Goal: Task Accomplishment & Management: Use online tool/utility

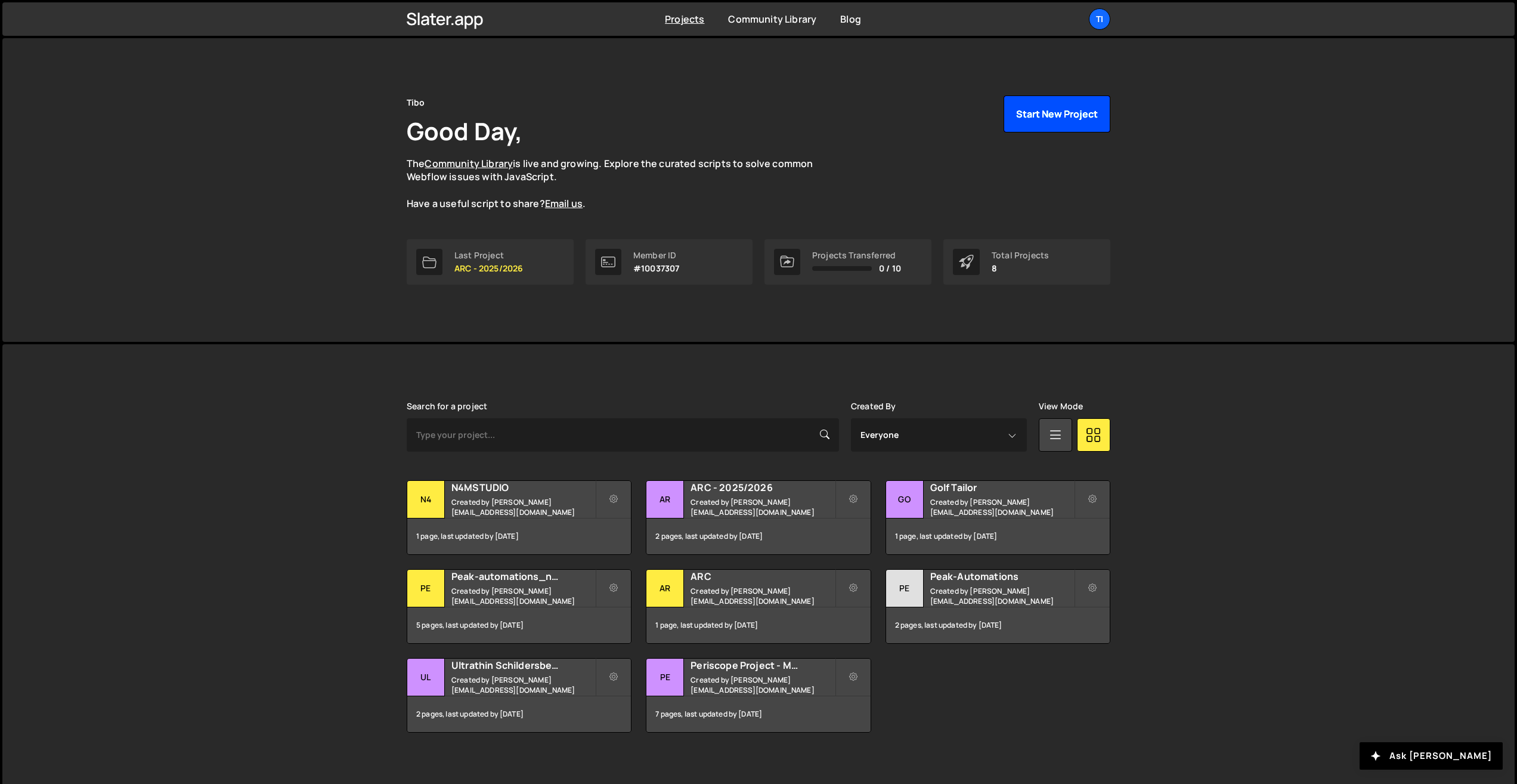
click at [1068, 117] on button "Start New Project" at bounding box center [1057, 114] width 107 height 37
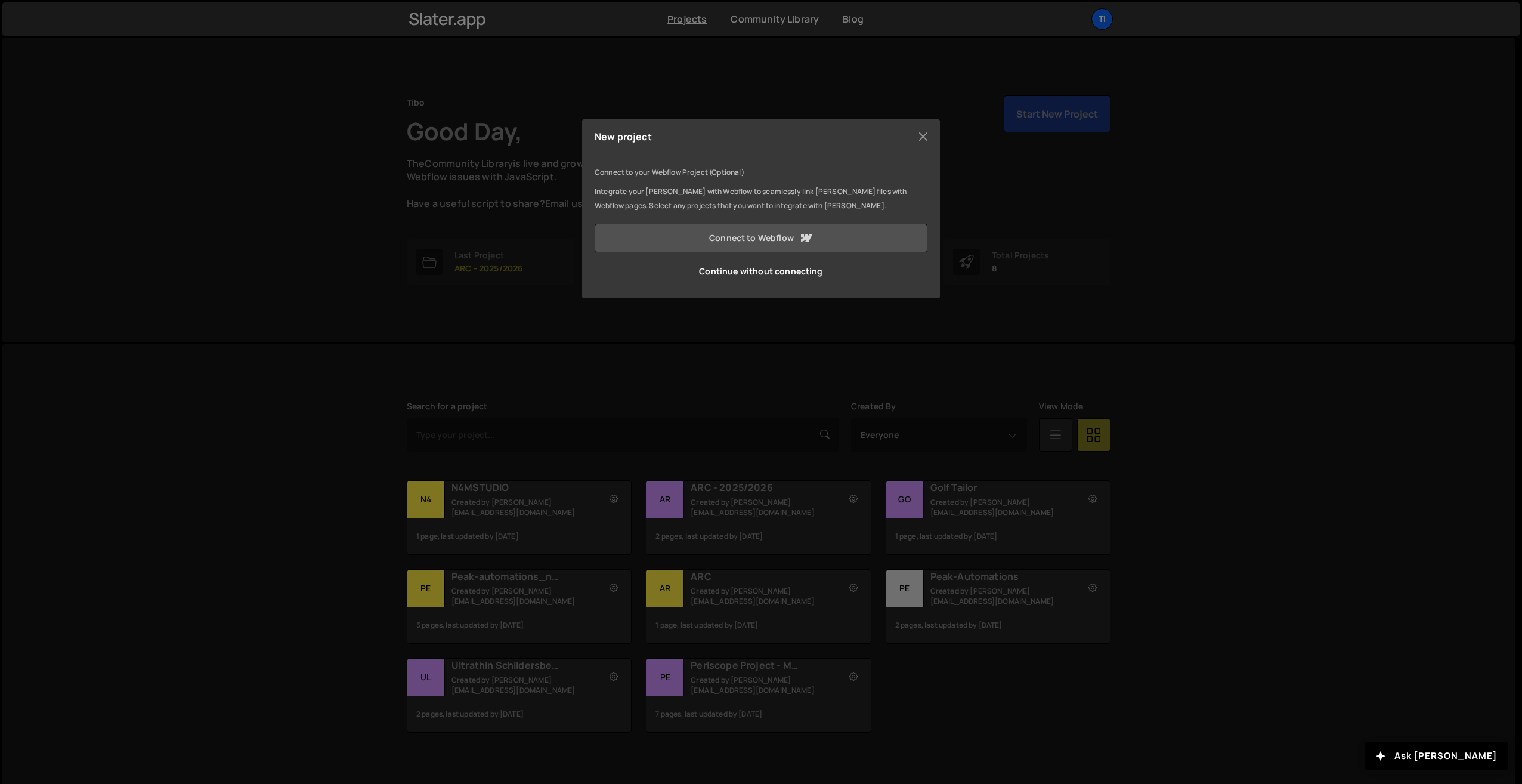
click at [720, 247] on link "Connect to Webflow" at bounding box center [761, 238] width 333 height 28
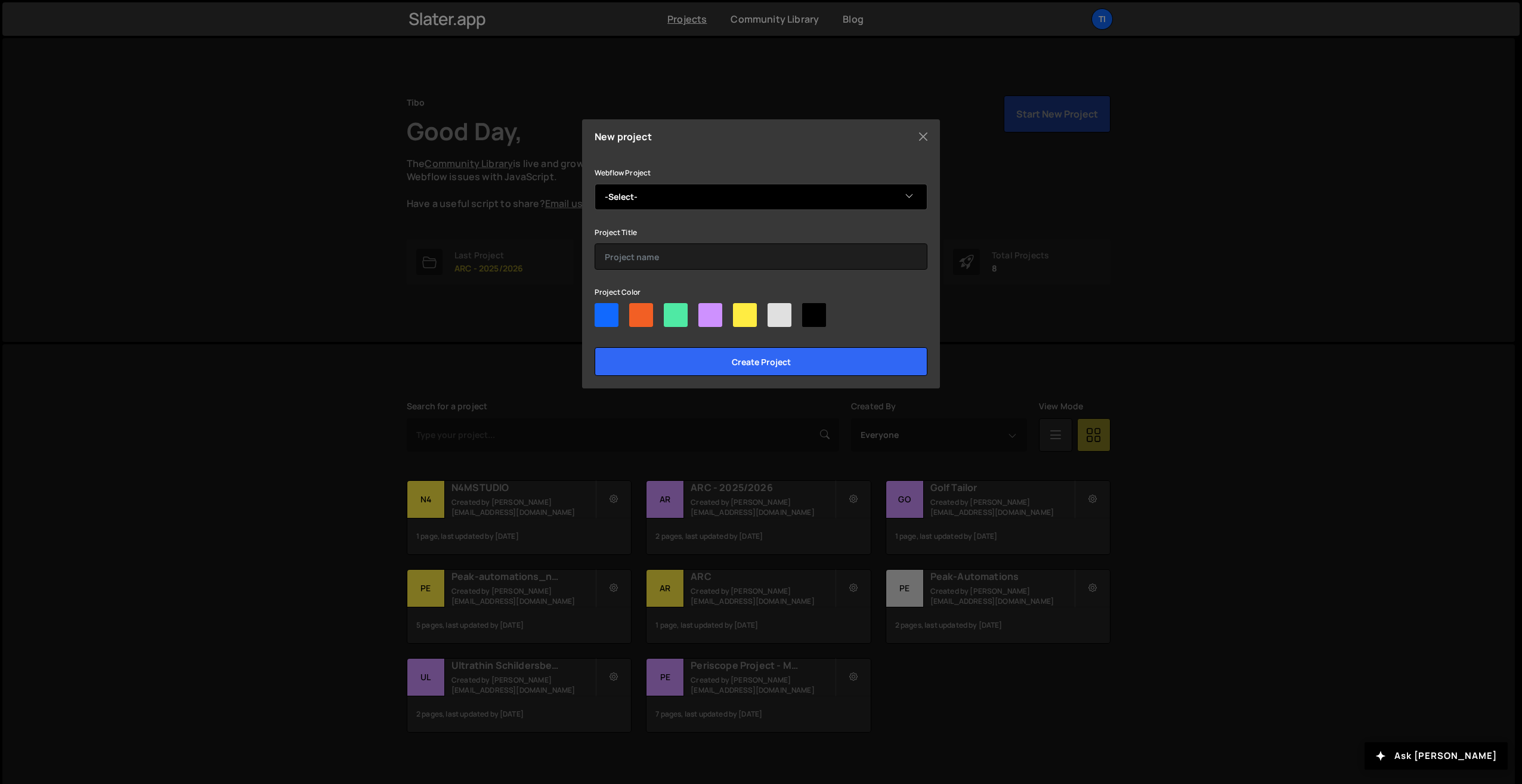
click at [651, 191] on select "-Select- Connectify" at bounding box center [761, 196] width 333 height 27
select select "6890aae54c6e354dd9eea281"
click at [594, 184] on select "-Select- Connectify" at bounding box center [761, 196] width 333 height 27
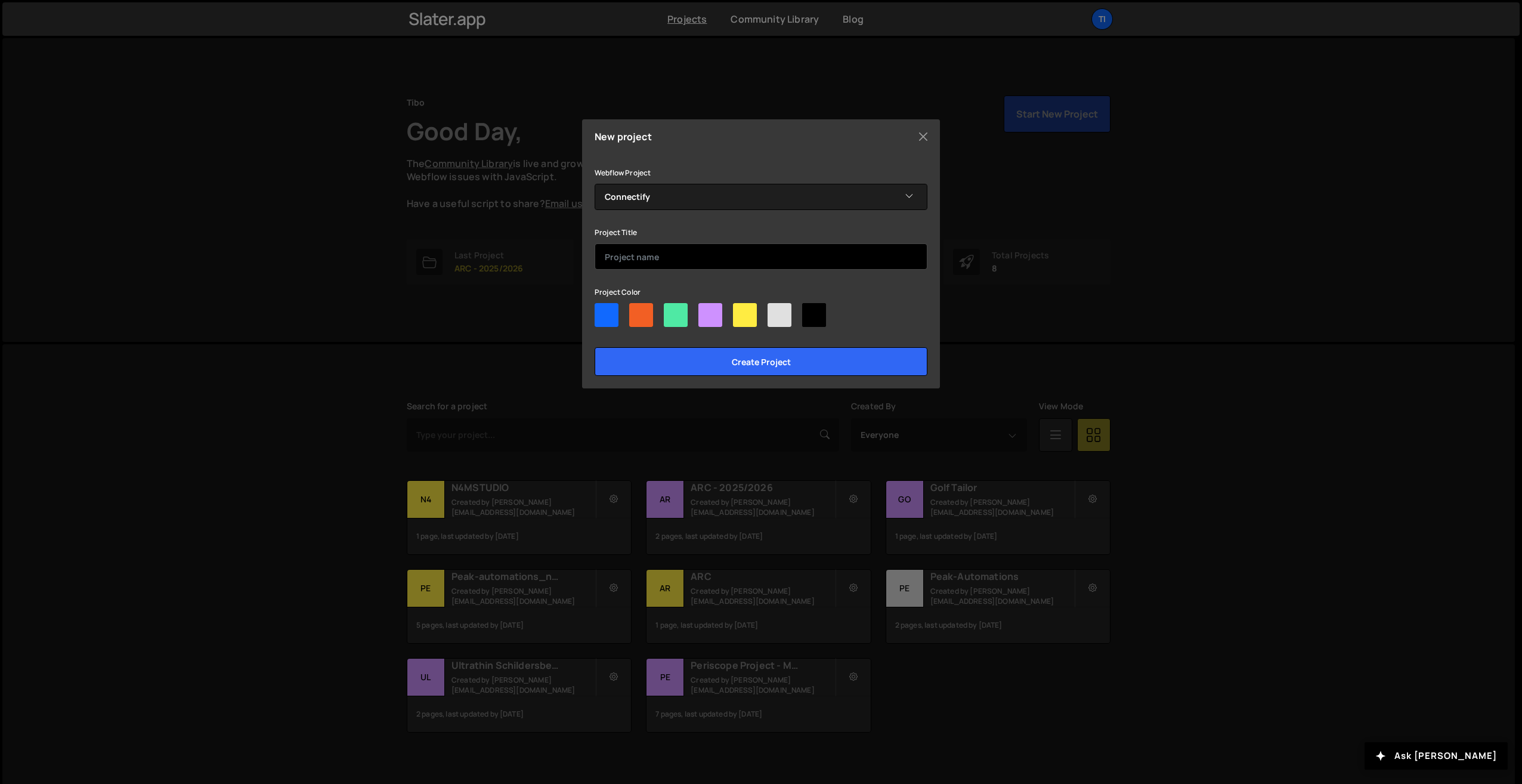
click at [637, 266] on input "text" at bounding box center [761, 256] width 333 height 27
type input "Connectify"
click at [750, 322] on div at bounding box center [745, 314] width 24 height 24
click at [741, 310] on input"] "radio" at bounding box center [737, 307] width 8 height 8
radio input"] "true"
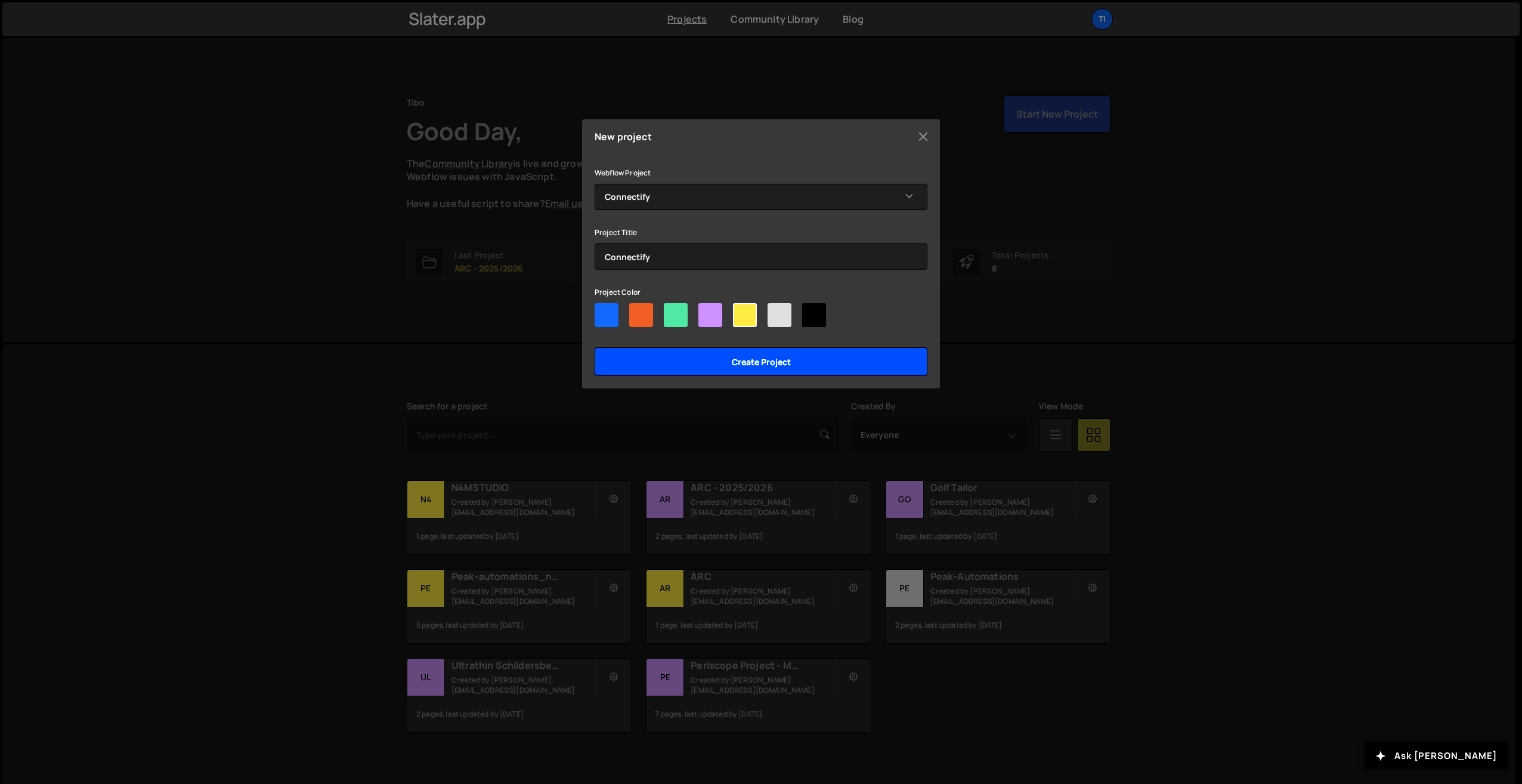
click at [655, 358] on input "Create project" at bounding box center [761, 361] width 333 height 28
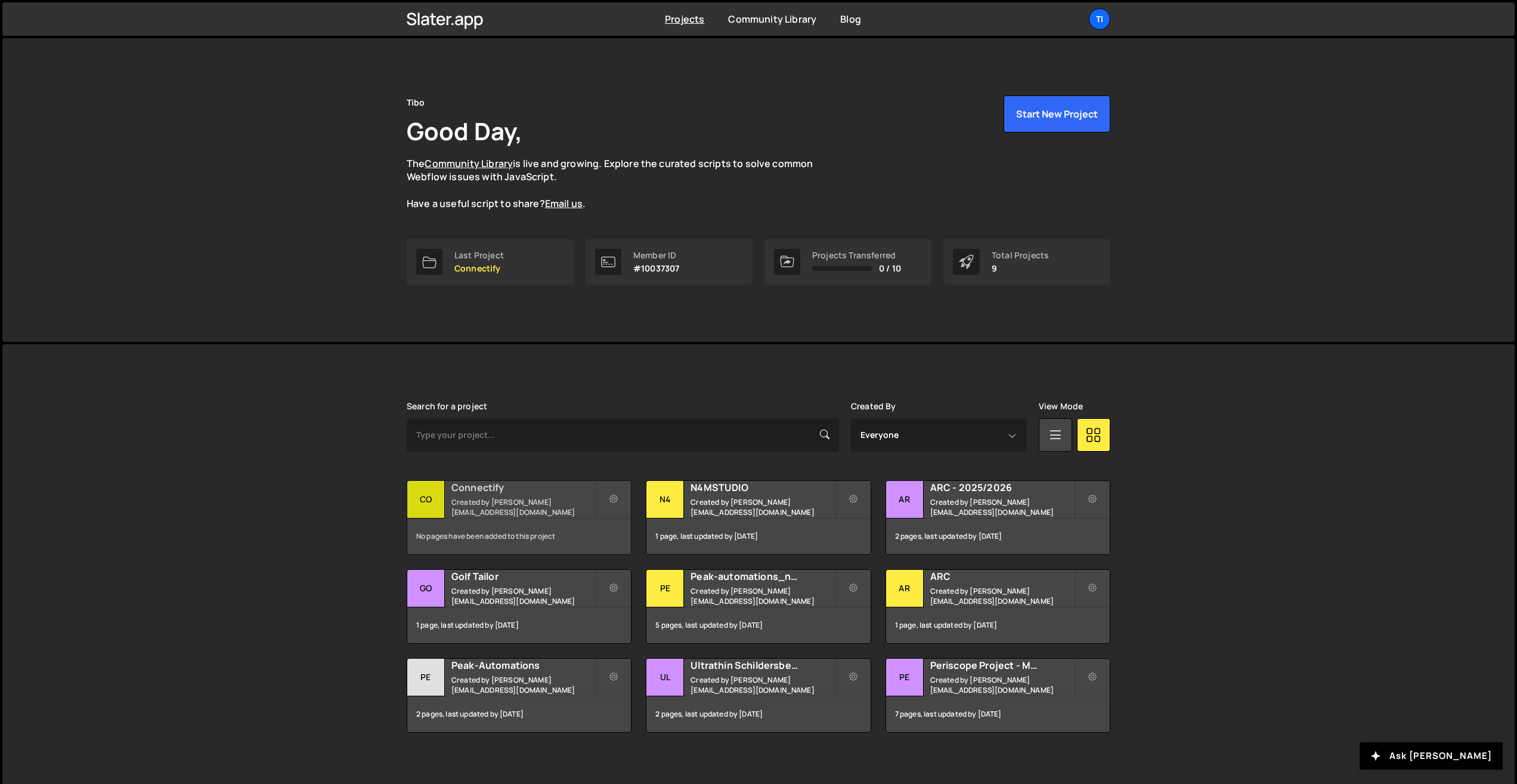
click at [519, 507] on small "Created by [PERSON_NAME][EMAIL_ADDRESS][DOMAIN_NAME]" at bounding box center [524, 507] width 143 height 21
click at [536, 494] on h2 "Connectify" at bounding box center [524, 486] width 143 height 13
click at [485, 537] on div "No pages have been added to this project" at bounding box center [520, 536] width 224 height 35
click at [619, 496] on button at bounding box center [614, 499] width 35 height 38
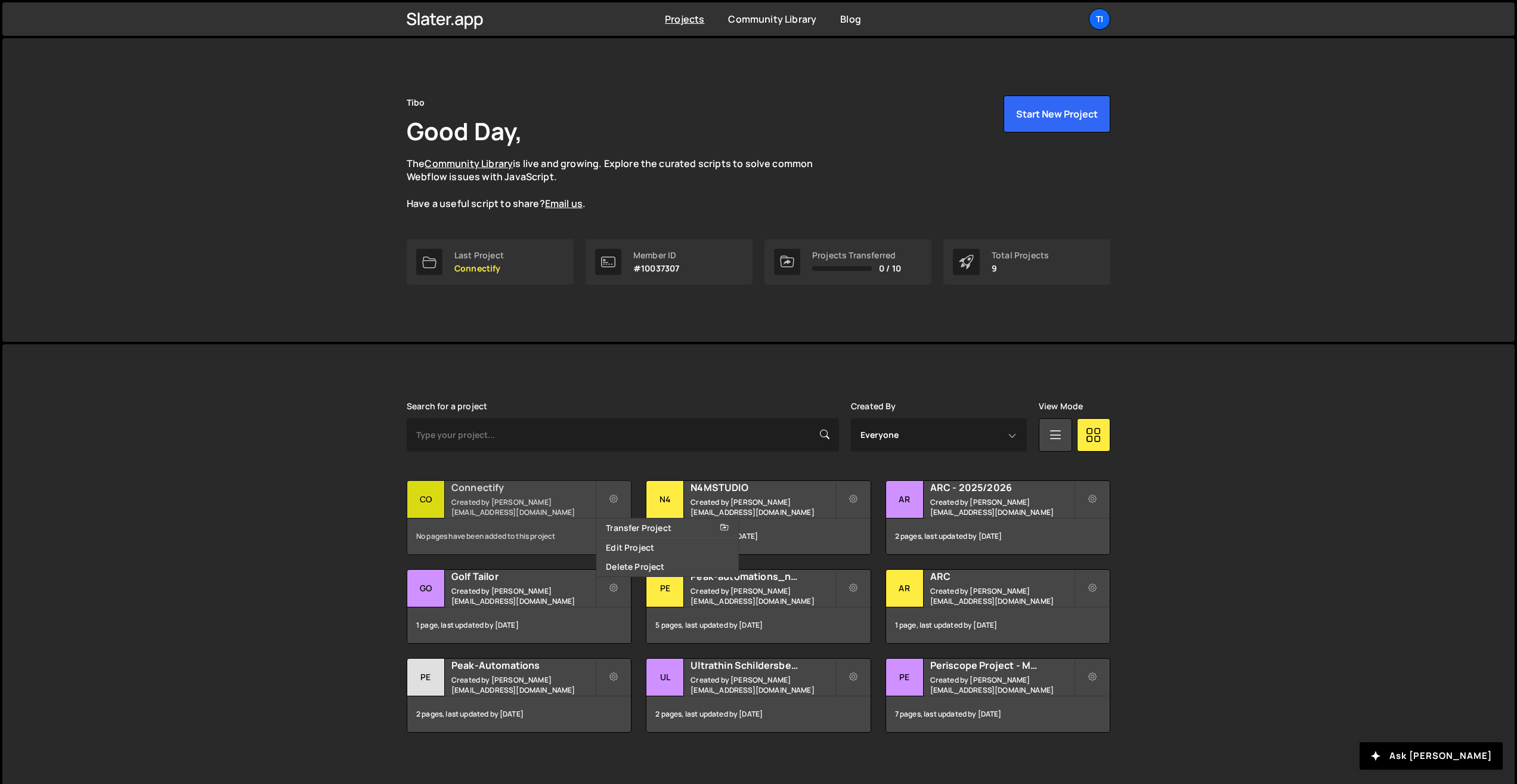
click at [566, 500] on div "Connectify Created by dejaeger.tibo@gmail.com" at bounding box center [520, 499] width 224 height 37
click at [463, 523] on div "No pages have been added to this project" at bounding box center [520, 536] width 224 height 35
click at [434, 508] on div "Co" at bounding box center [426, 499] width 37 height 37
click at [435, 508] on div "Co" at bounding box center [426, 499] width 37 height 37
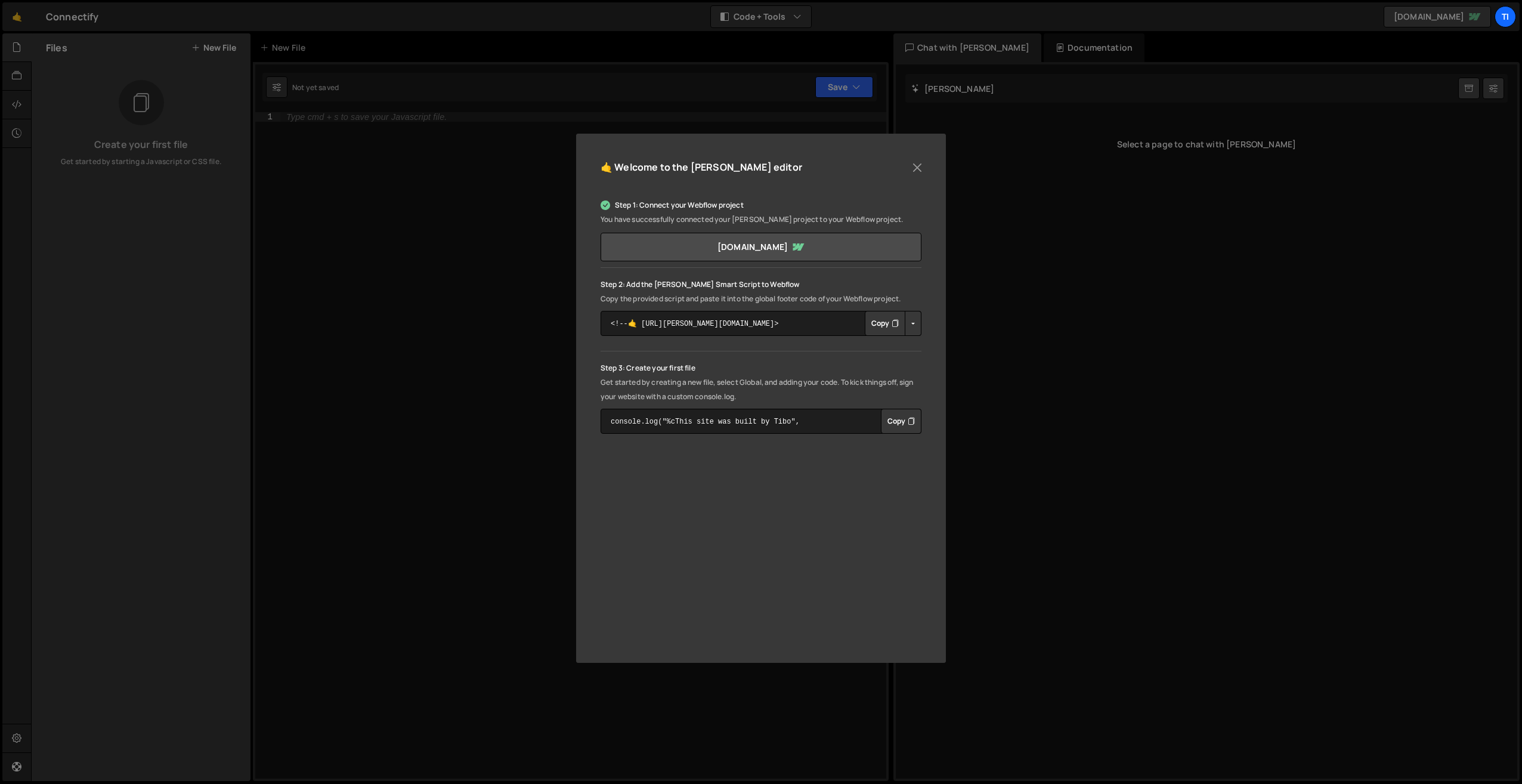
click at [914, 323] on button "Button group with nested dropdown" at bounding box center [913, 322] width 17 height 25
click at [889, 323] on button "Copy" at bounding box center [884, 322] width 40 height 25
click at [288, 163] on div "🤙 Welcome to the [PERSON_NAME] editor Step 1: Connect your Webflow project You …" at bounding box center [761, 392] width 1522 height 784
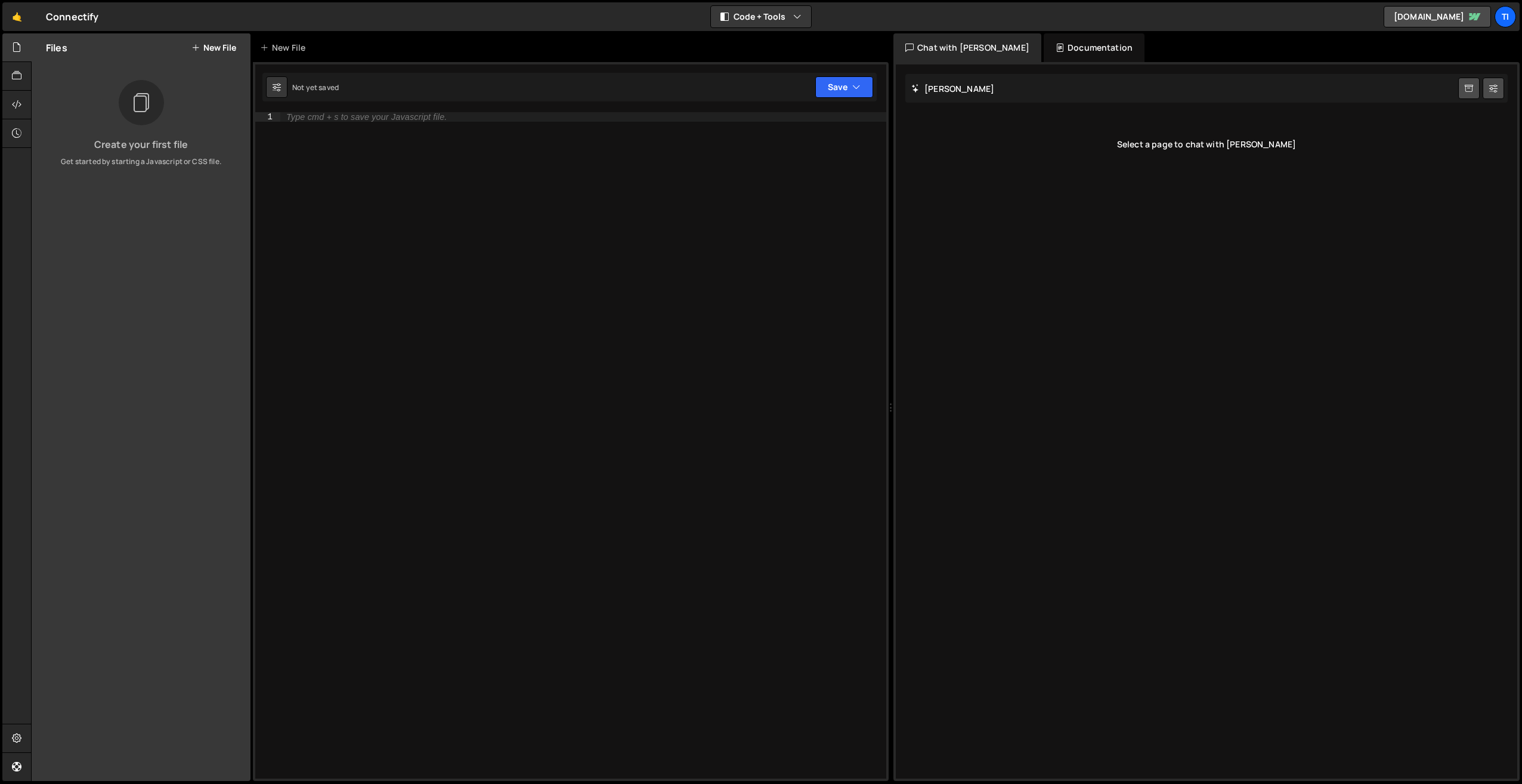
click at [228, 43] on button "New File" at bounding box center [214, 48] width 45 height 10
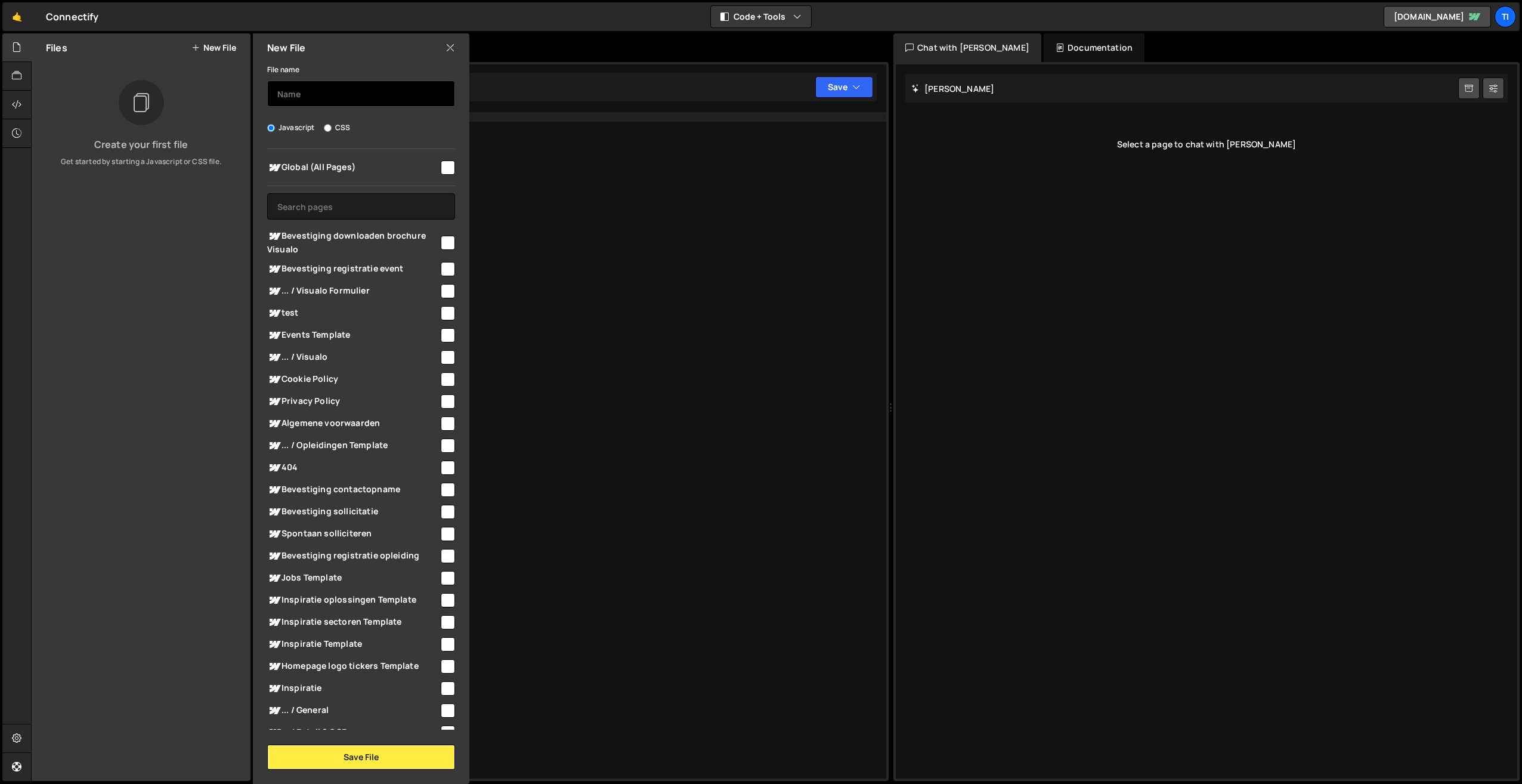
click at [297, 94] on input "text" at bounding box center [361, 93] width 188 height 27
type input "script"
click at [380, 170] on span "Global (All Pages)" at bounding box center [353, 167] width 172 height 15
checkbox input "true"
click at [327, 757] on button "Save File" at bounding box center [361, 756] width 188 height 25
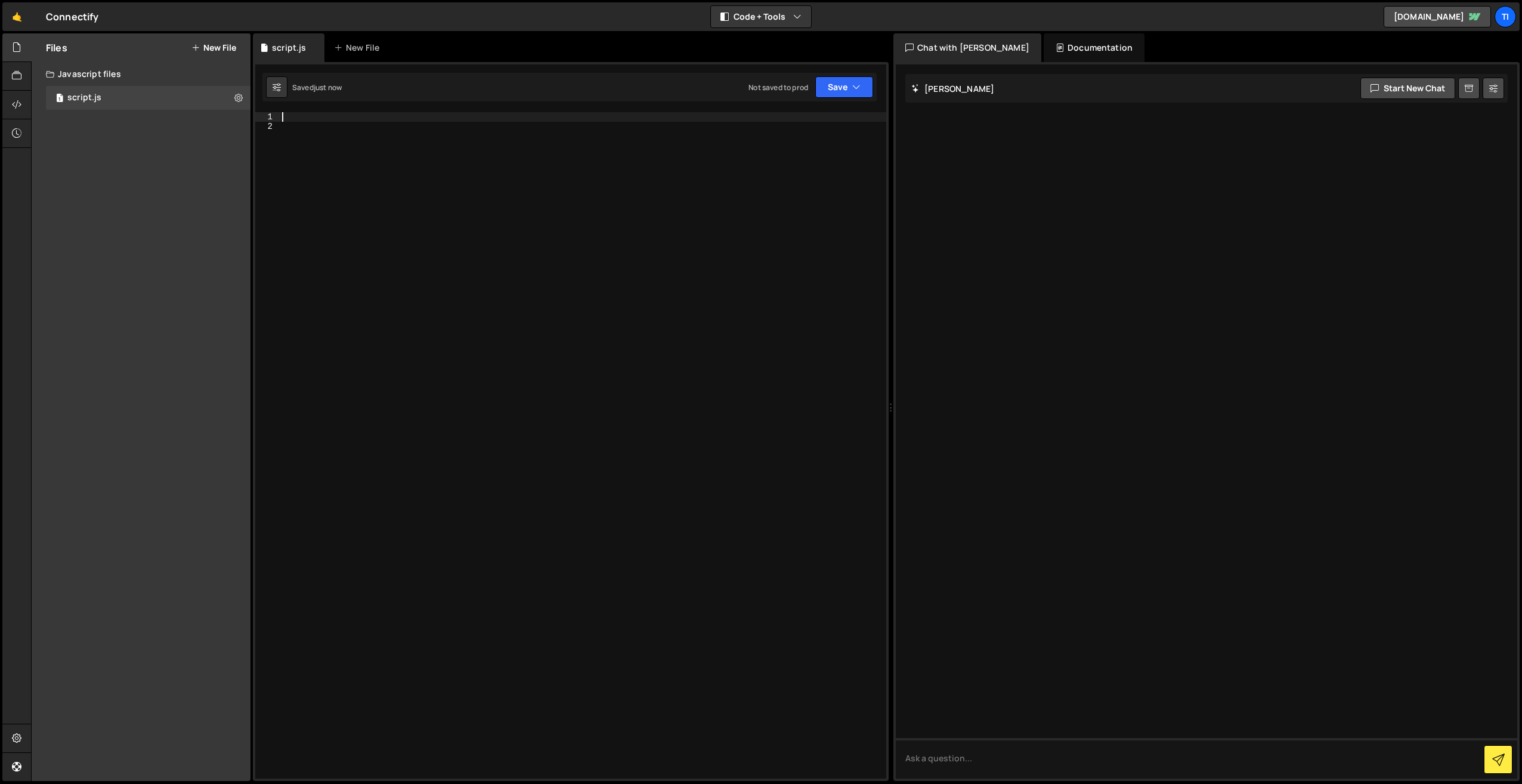
click at [369, 115] on div at bounding box center [583, 455] width 606 height 686
paste textarea "</script>"
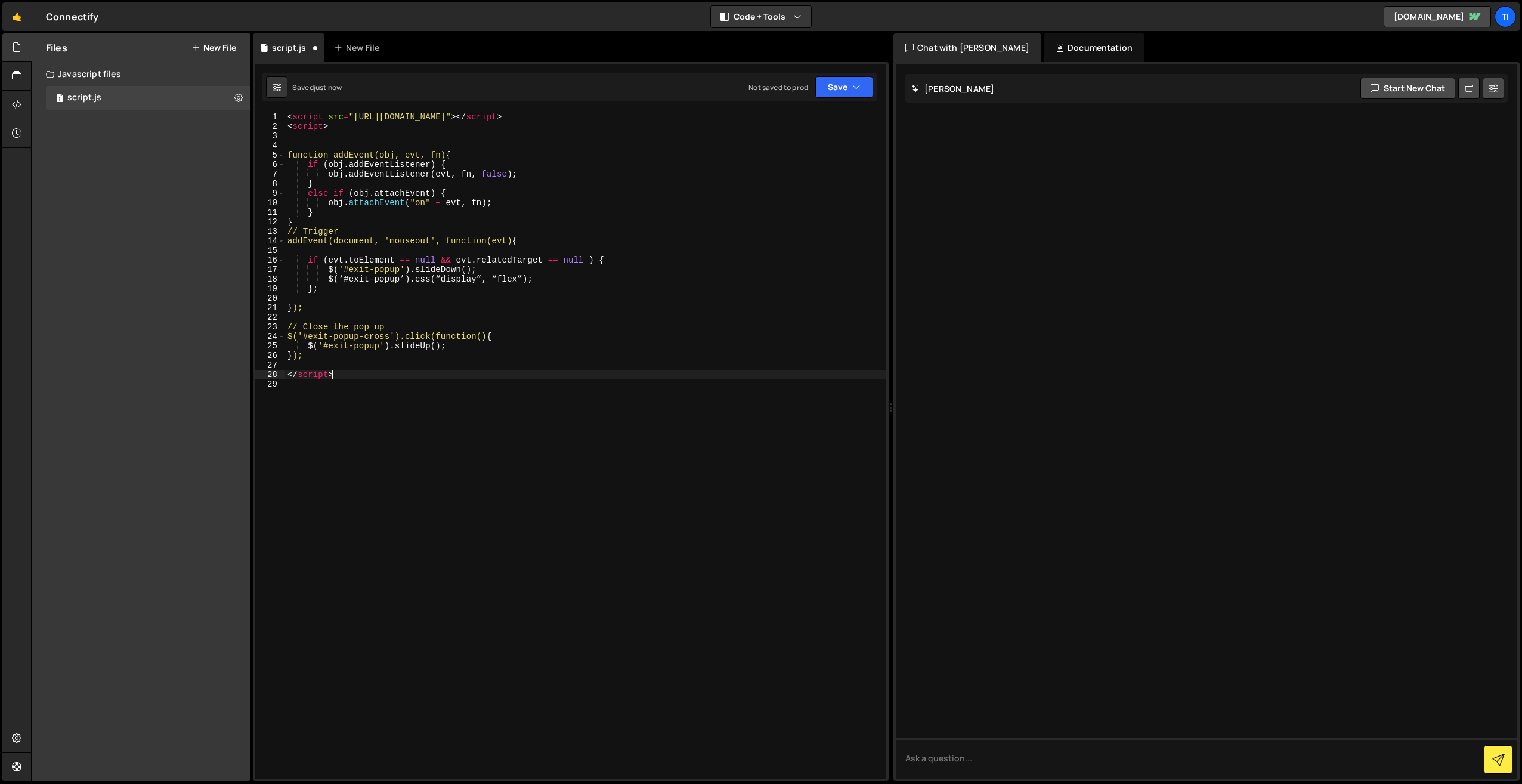
click at [332, 125] on div "< script src = "[URL][DOMAIN_NAME]" > </ script > < script > function addEvent(…" at bounding box center [586, 455] width 601 height 686
type textarea "<script>"
drag, startPoint x: 330, startPoint y: 125, endPoint x: 272, endPoint y: 127, distance: 58.0
click at [272, 127] on div "<script> 1 2 3 4 5 6 7 8 9 10 11 12 13 14 15 16 17 18 19 20 21 22 23 24 25 26 2…" at bounding box center [571, 445] width 631 height 666
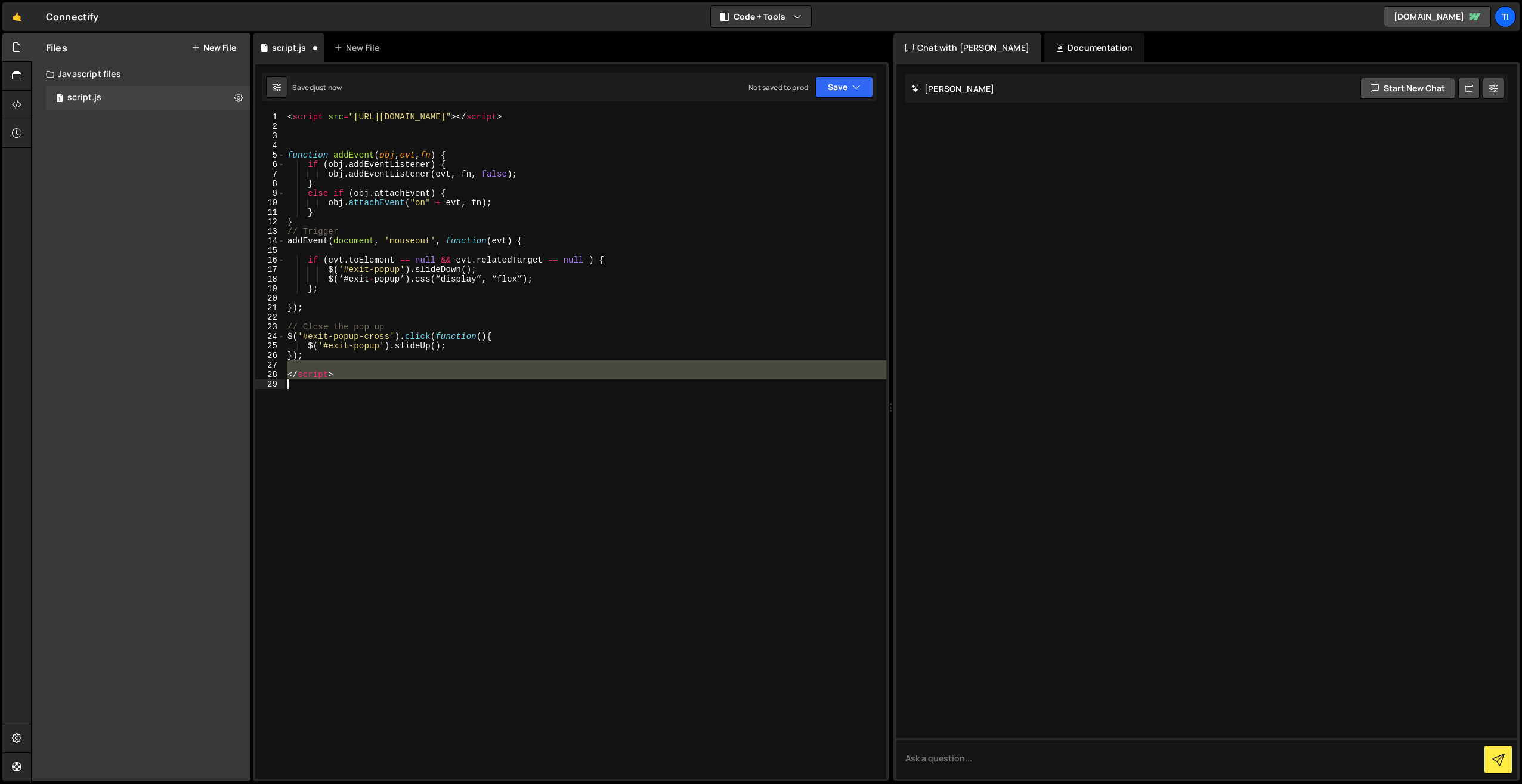
drag, startPoint x: 344, startPoint y: 367, endPoint x: 288, endPoint y: 379, distance: 57.3
click at [288, 379] on div "< script src = "[URL][DOMAIN_NAME]" > </ script > function addEvent ( obj , evt…" at bounding box center [586, 455] width 601 height 686
type textarea "</script>"
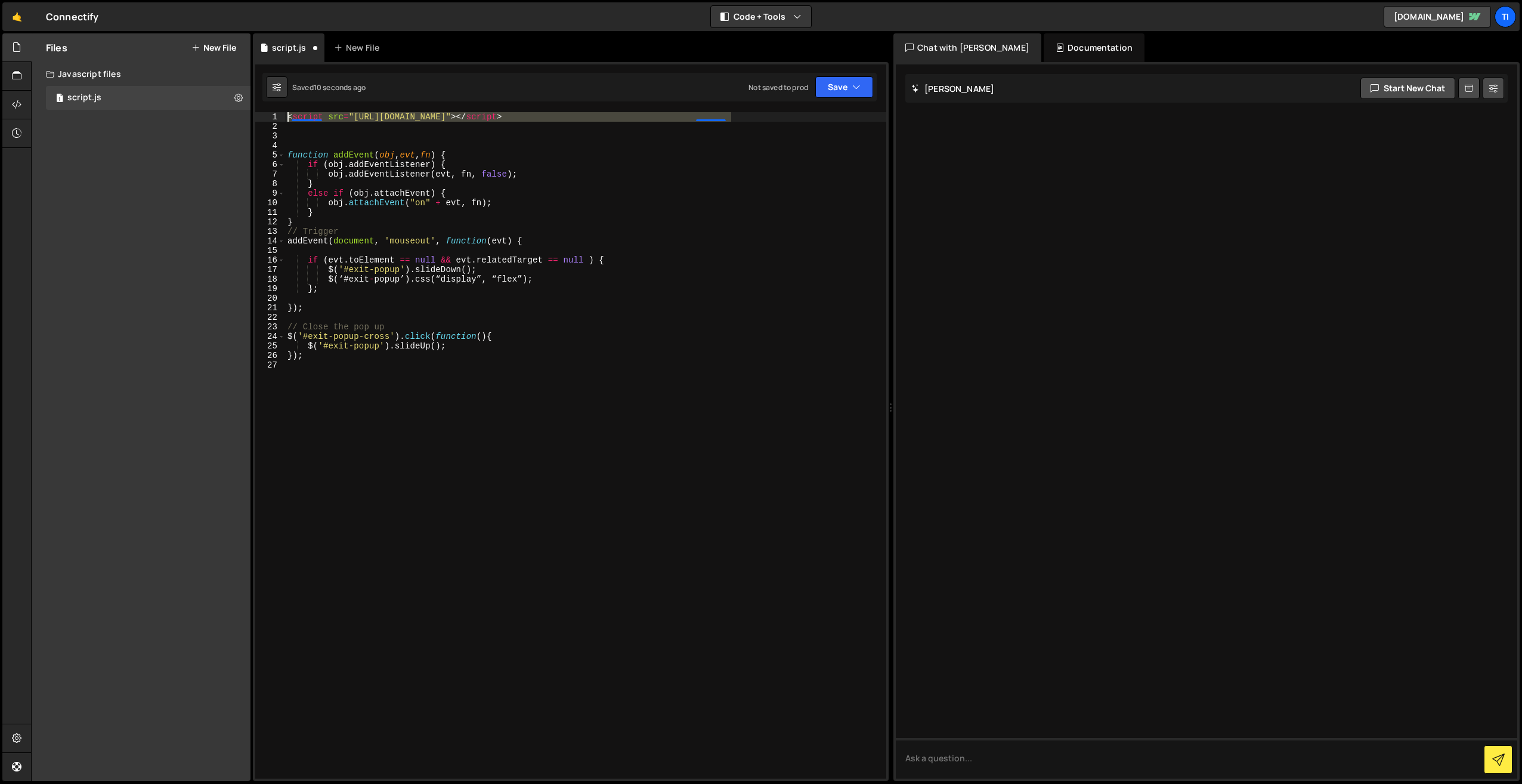
drag, startPoint x: 750, startPoint y: 119, endPoint x: 279, endPoint y: 121, distance: 471.0
click at [279, 121] on div "1 2 3 4 5 6 7 8 9 10 11 12 13 14 15 16 17 18 19 20 21 22 23 24 25 26 27 < scrip…" at bounding box center [571, 445] width 631 height 666
type textarea "<script src="[URL][DOMAIN_NAME]"></script>"
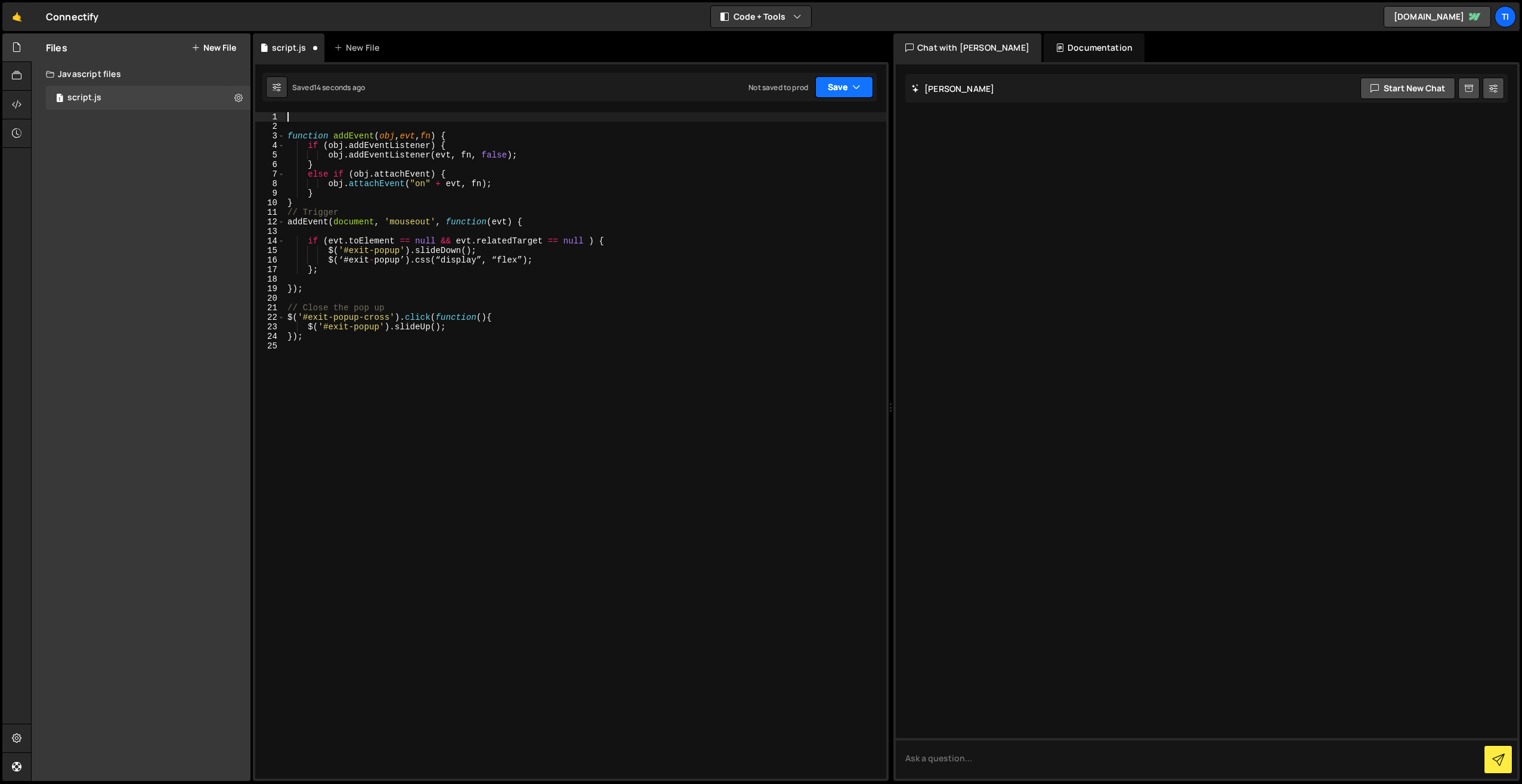
click at [853, 90] on icon "button" at bounding box center [857, 87] width 8 height 12
click at [774, 163] on div "Not saved to prod" at bounding box center [804, 168] width 124 height 15
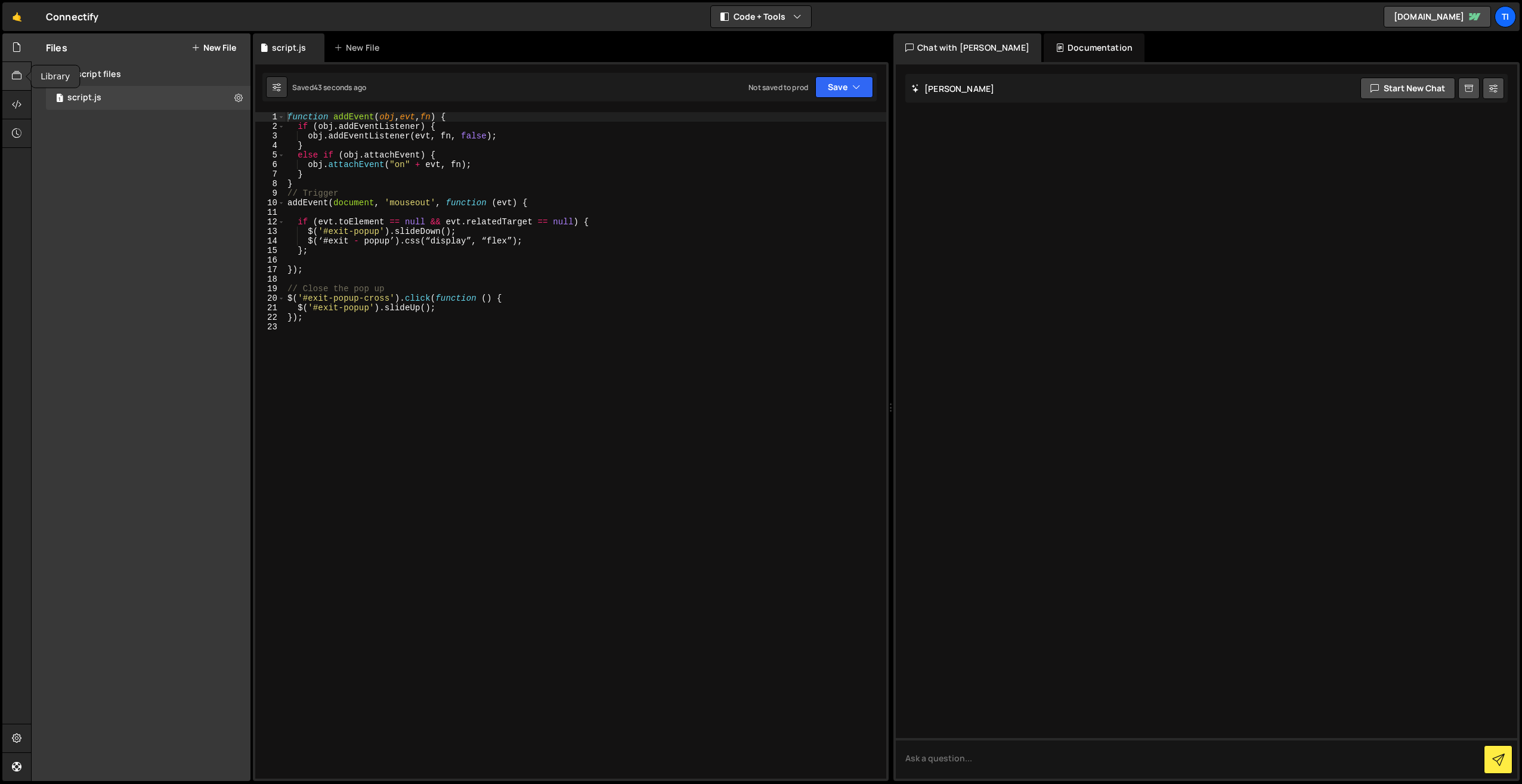
click at [16, 80] on icon at bounding box center [17, 75] width 10 height 13
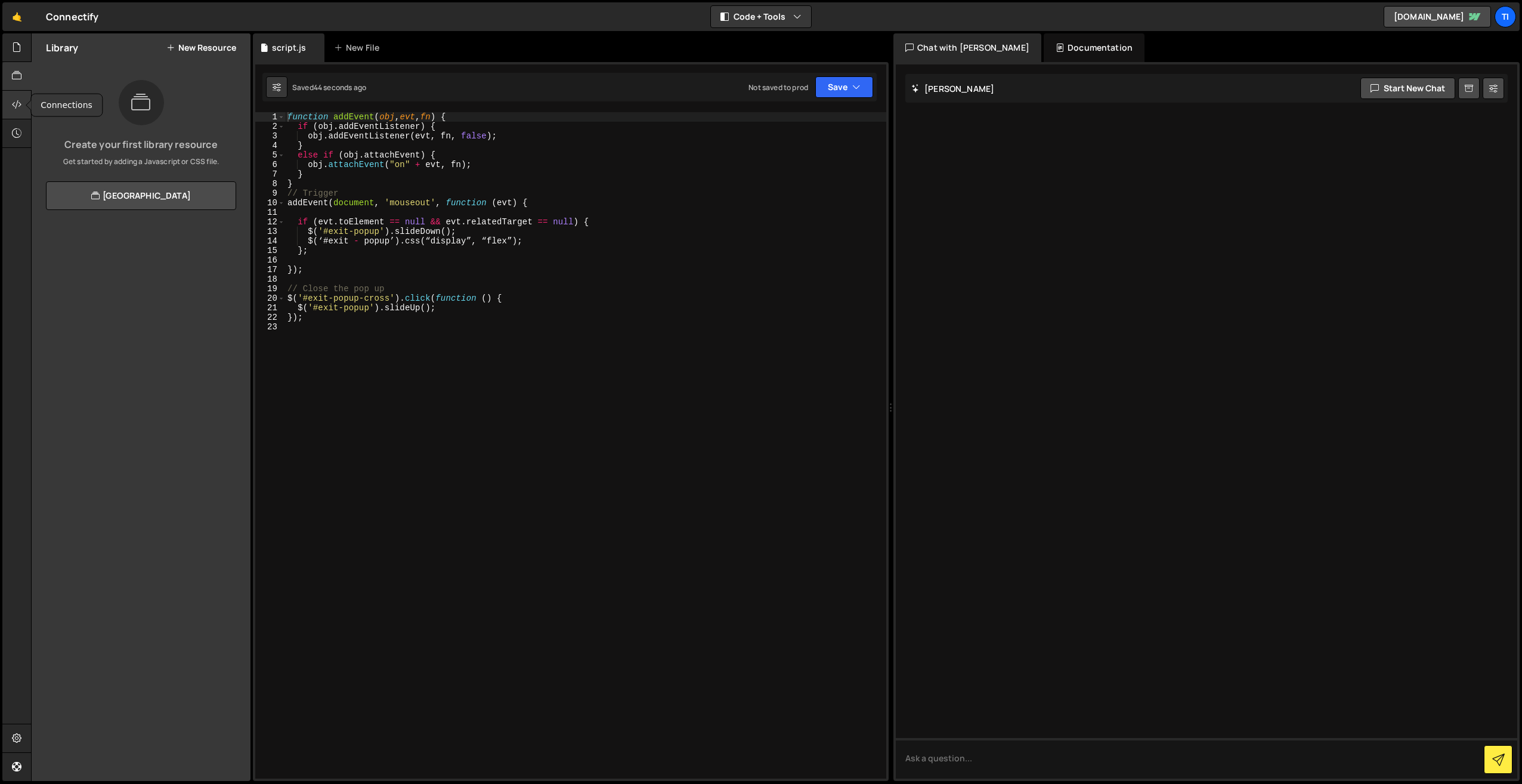
click at [13, 107] on icon at bounding box center [17, 104] width 10 height 13
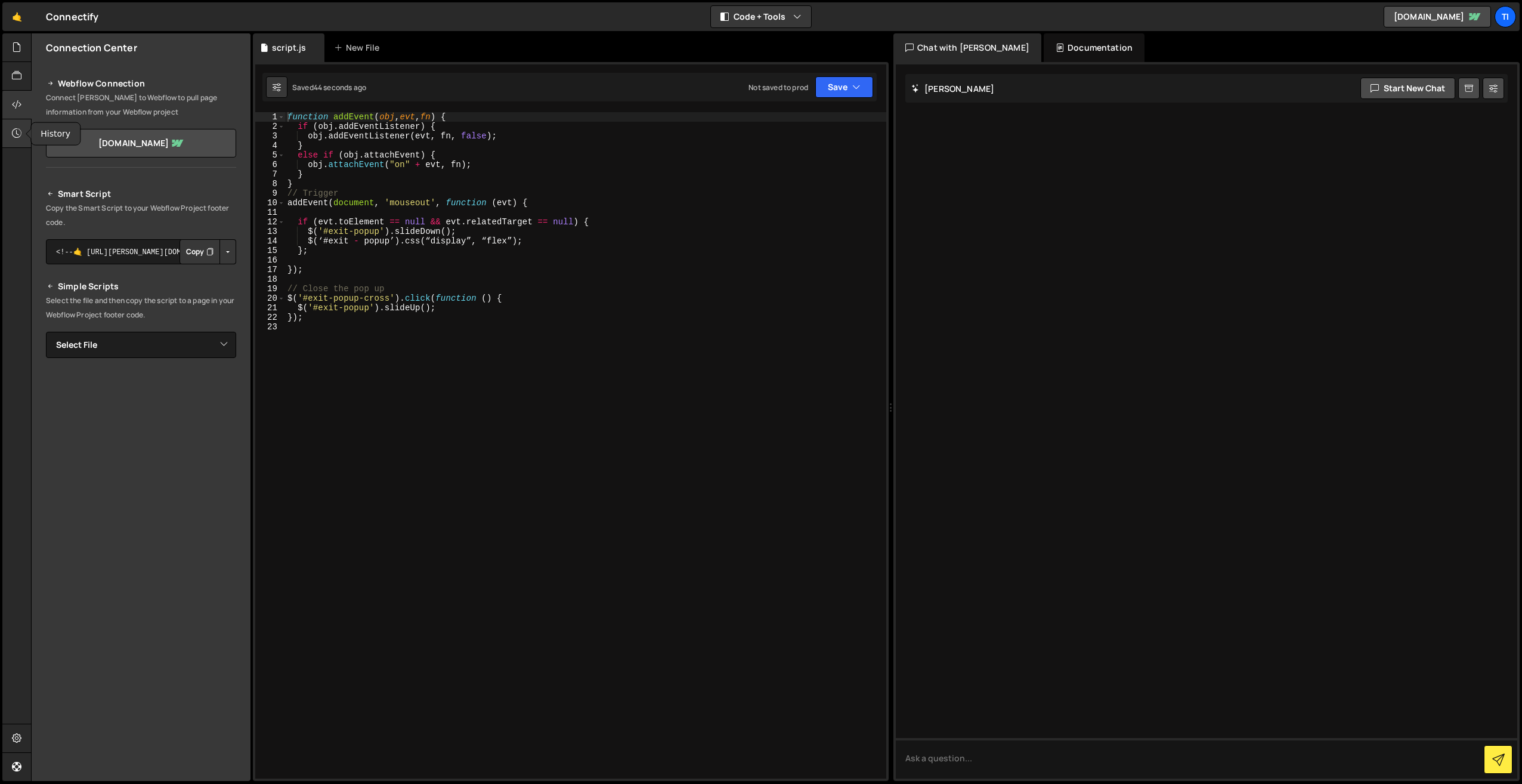
click at [21, 135] on icon at bounding box center [17, 133] width 10 height 13
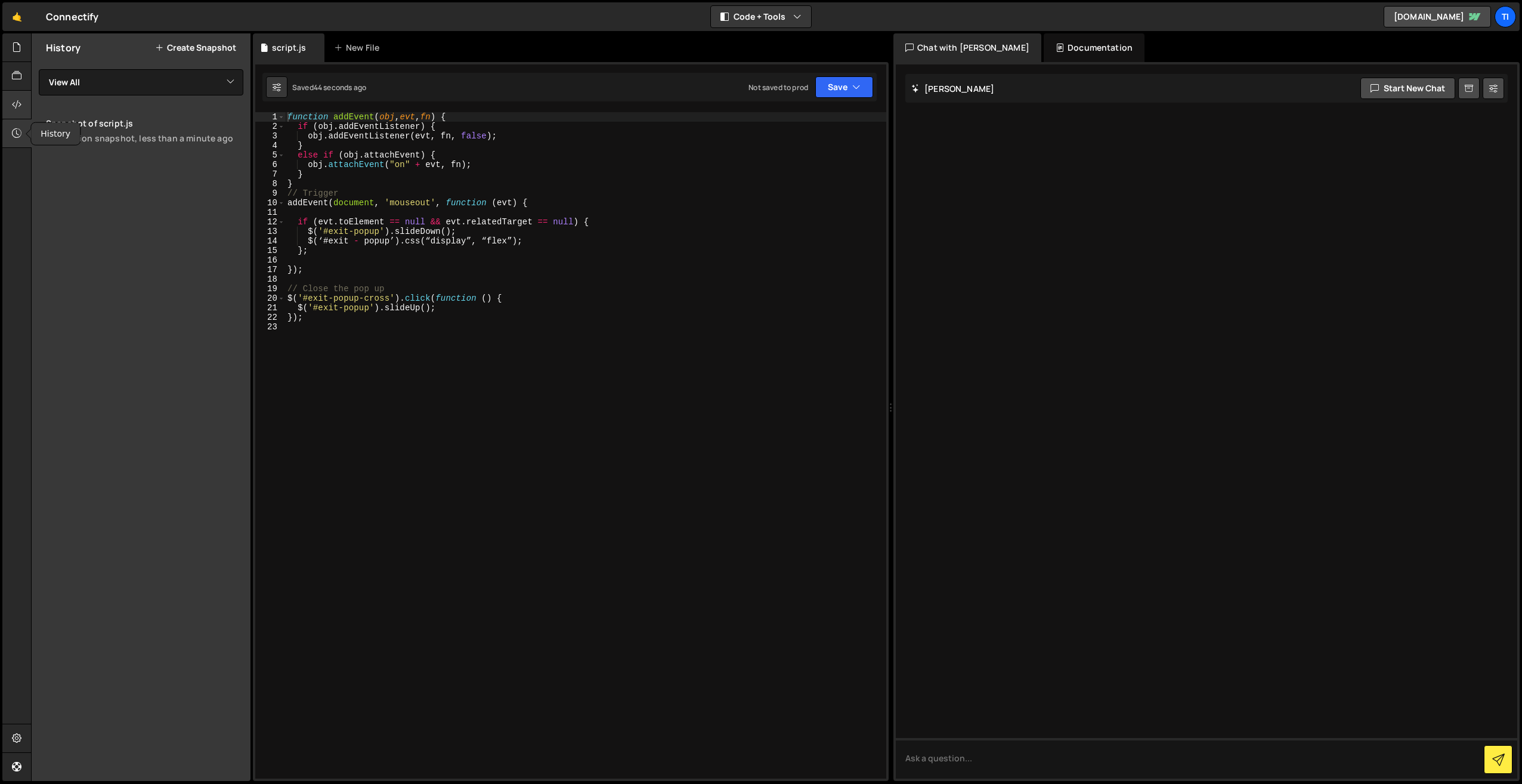
click at [18, 113] on div at bounding box center [17, 104] width 29 height 28
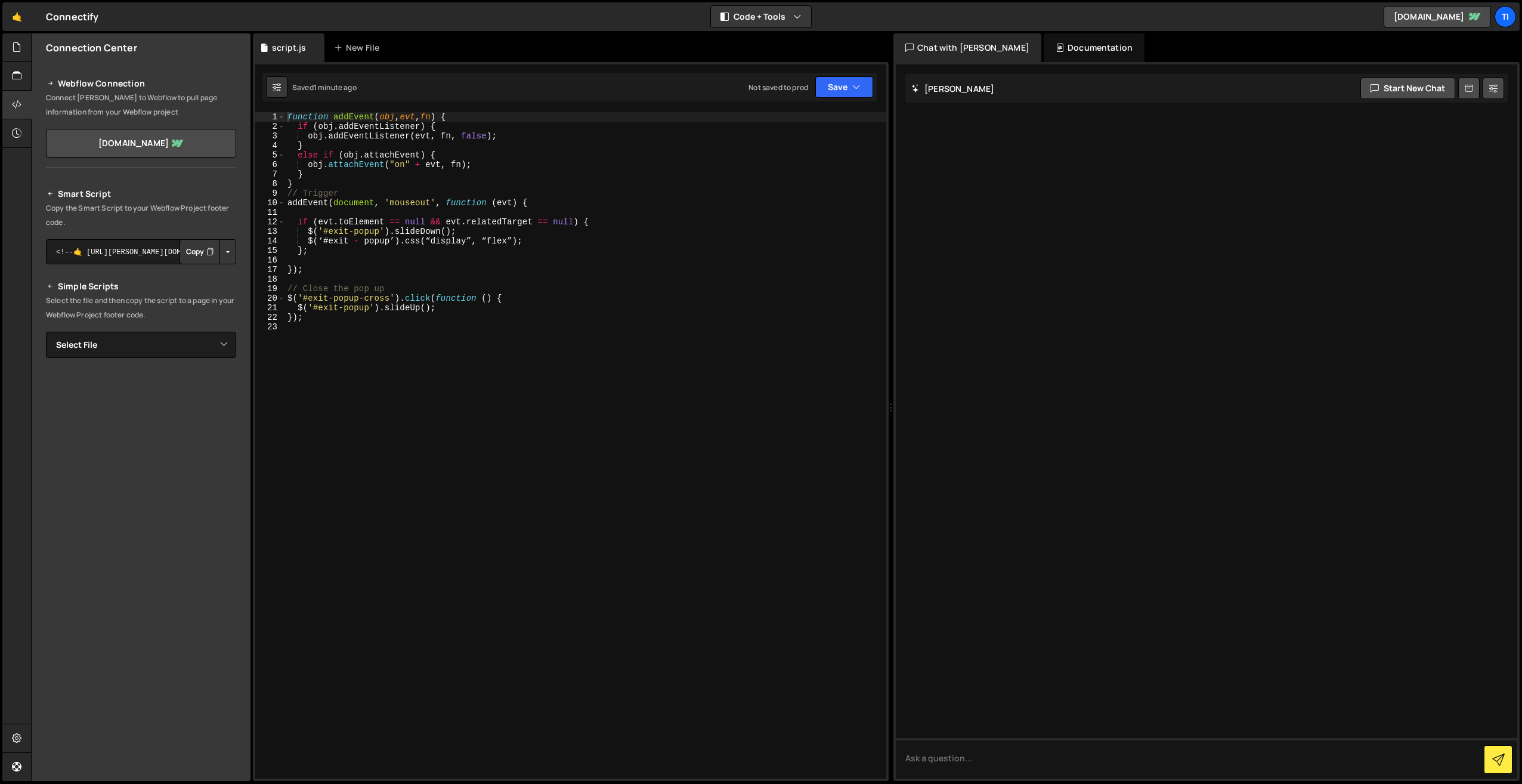
type textarea "});"
click at [636, 269] on div "function addEvent ( obj , evt , fn ) { if ( obj . addEventListener ) { obj . ad…" at bounding box center [586, 455] width 601 height 686
click at [840, 85] on button "Save" at bounding box center [844, 87] width 58 height 22
click at [812, 149] on div "Save to Production S" at bounding box center [804, 155] width 124 height 12
click at [340, 350] on div "function addEvent ( obj , evt , fn ) { if ( obj . addEventListener ) { obj . ad…" at bounding box center [586, 455] width 601 height 686
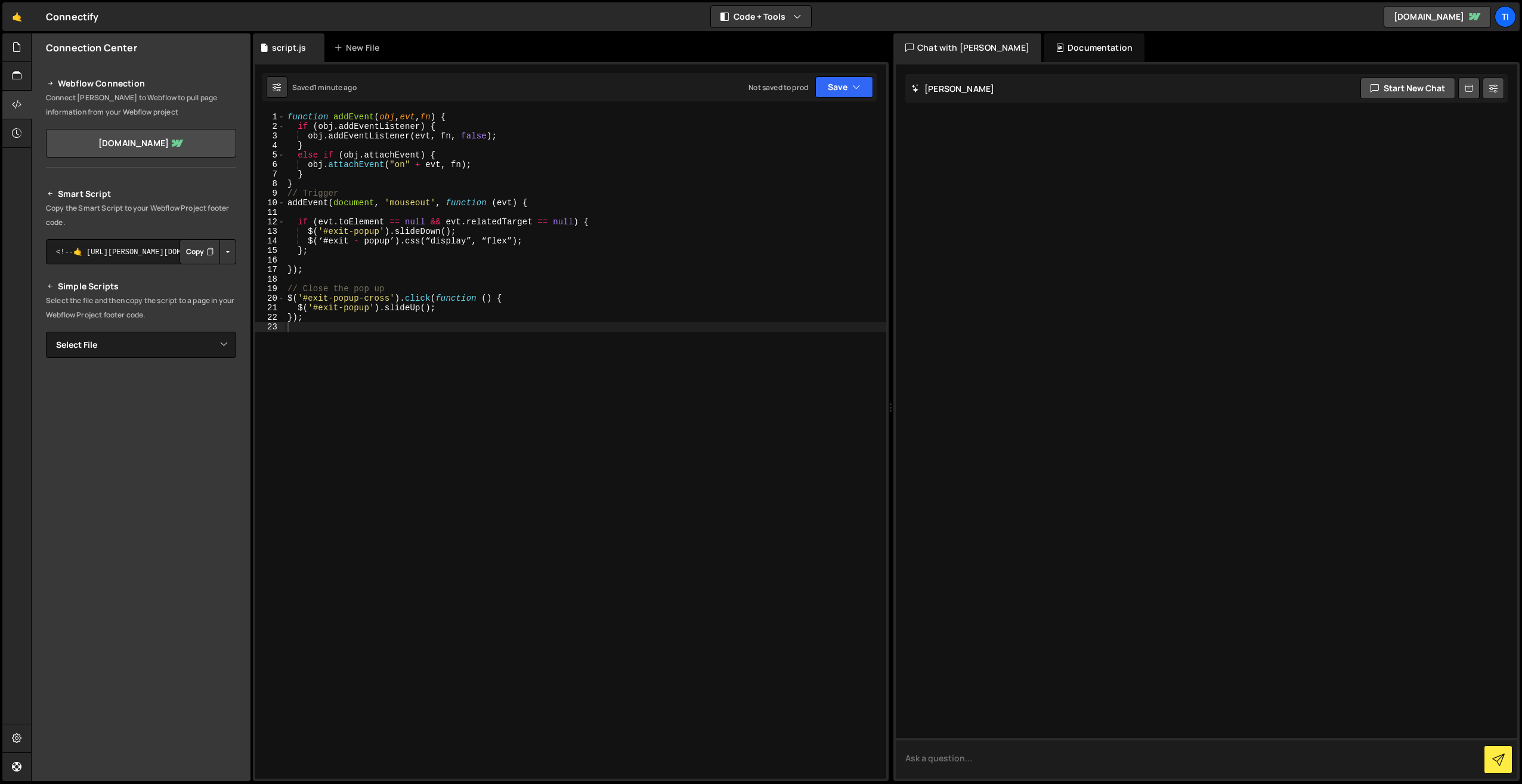
click at [956, 756] on textarea at bounding box center [1207, 757] width 622 height 40
type textarea "why can my code not be minified"
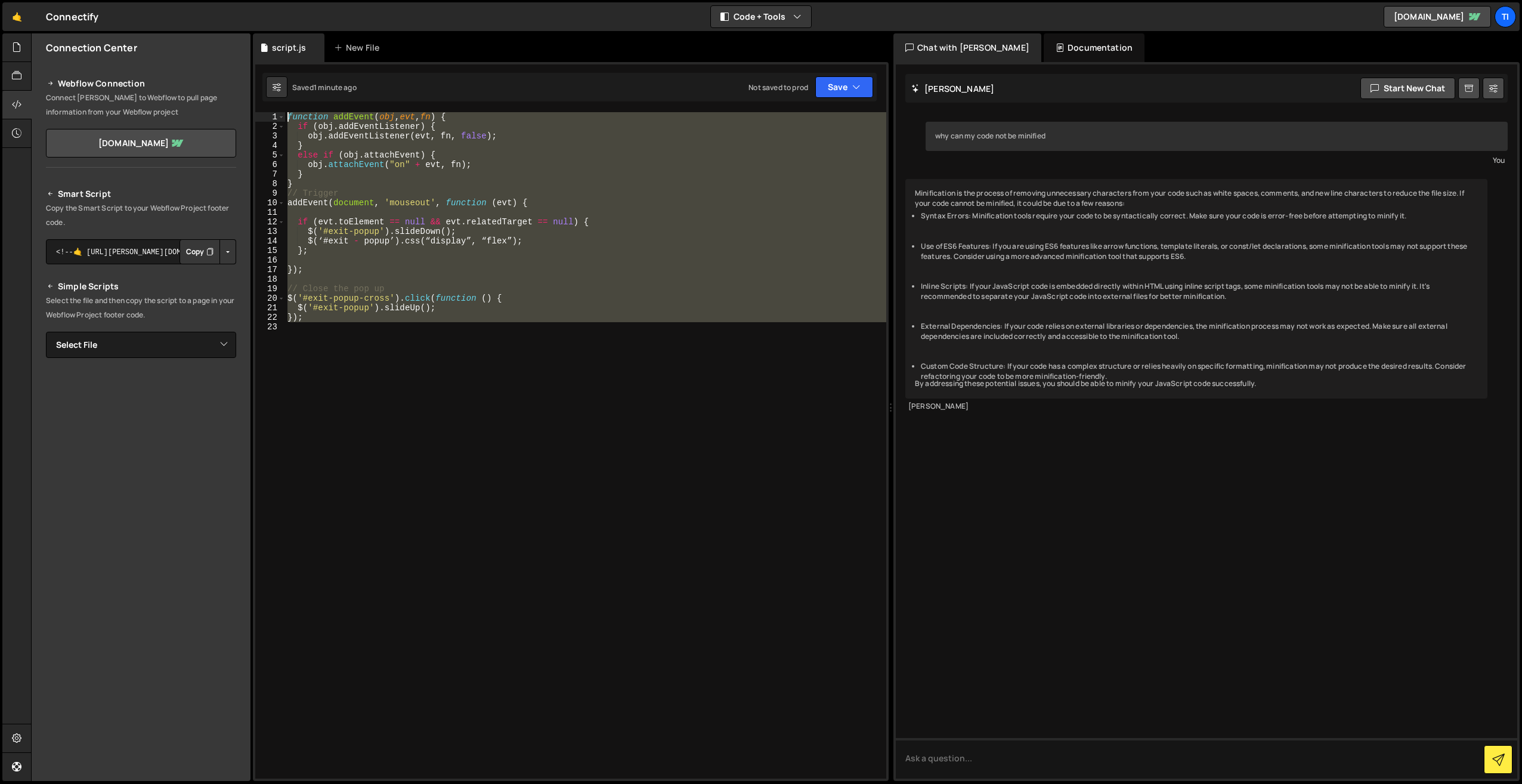
drag, startPoint x: 300, startPoint y: 167, endPoint x: 236, endPoint y: 49, distance: 134.2
click at [236, 49] on div "Files New File Create your first file Get started by starting a Javascript or C…" at bounding box center [777, 407] width 1492 height 748
type textarea "function addEvent(obj, evt, fn) { if (obj.addEventListener) {"
click at [967, 768] on textarea at bounding box center [1207, 757] width 622 height 40
paste textarea "function addEvent(obj, evt, fn) { if (obj.addEventListener) { obj.addEventListe…"
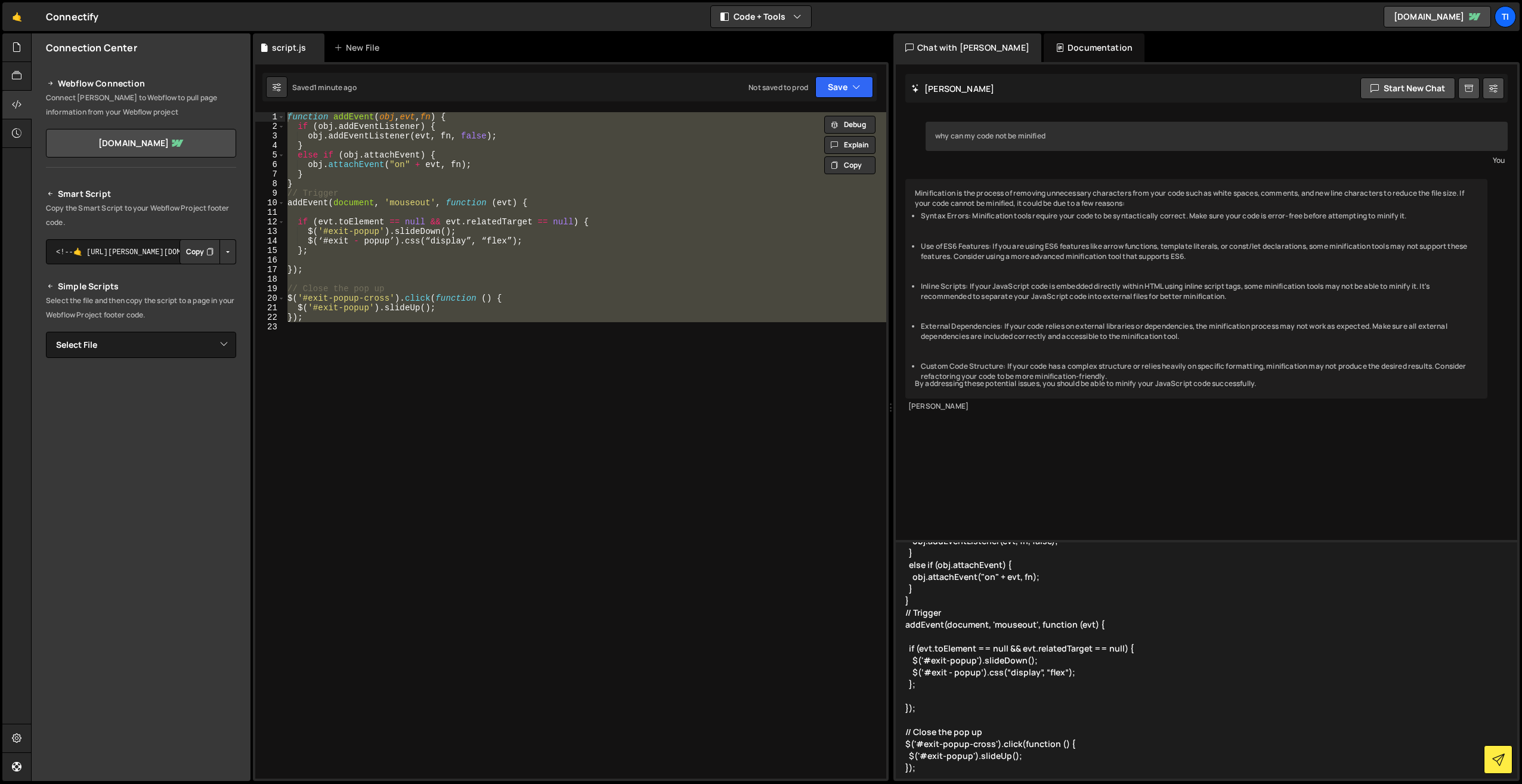
scroll to position [74, 0]
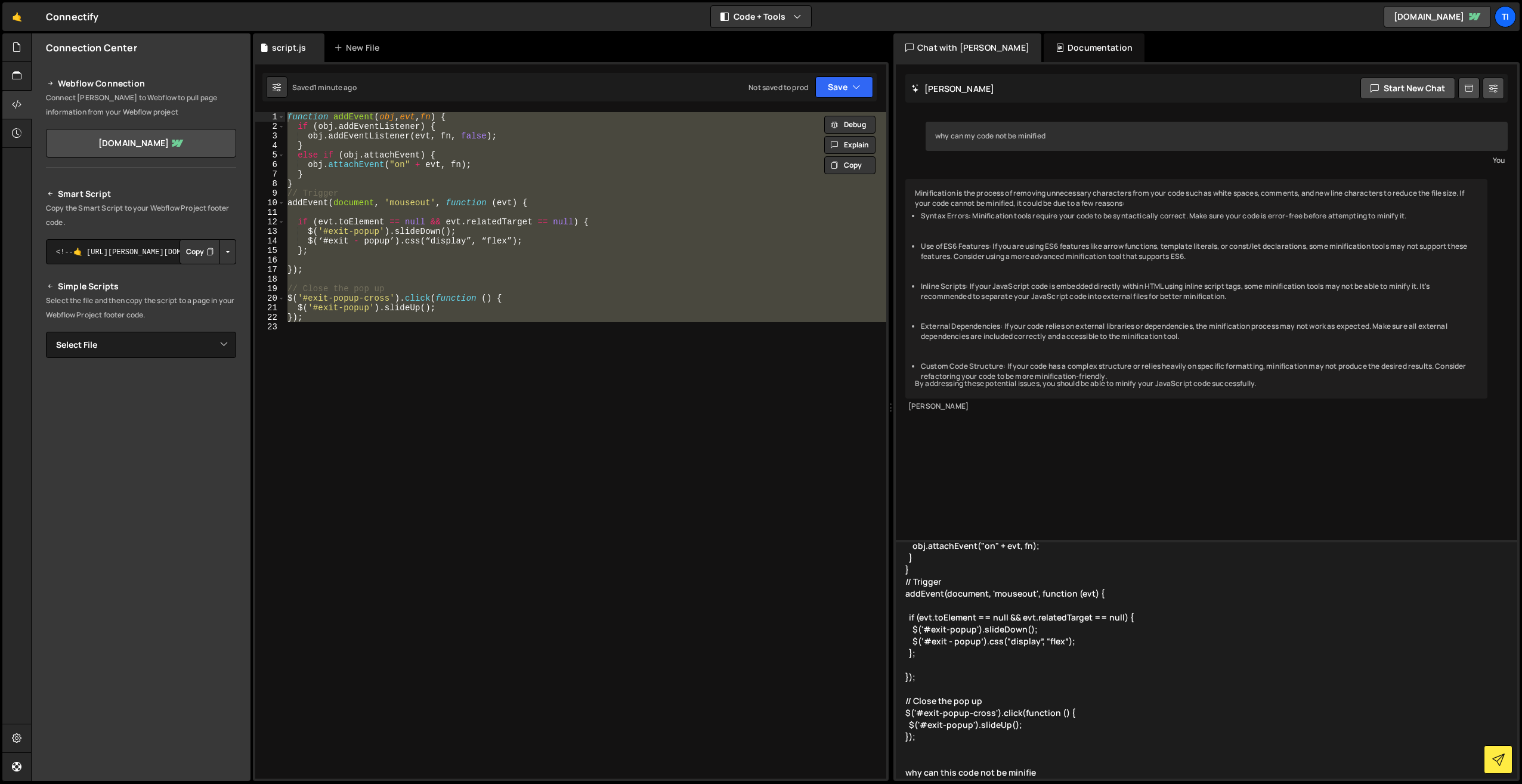
type textarea "function addEvent(obj, evt, fn) { if (obj.addEventListener) { obj.addEventListe…"
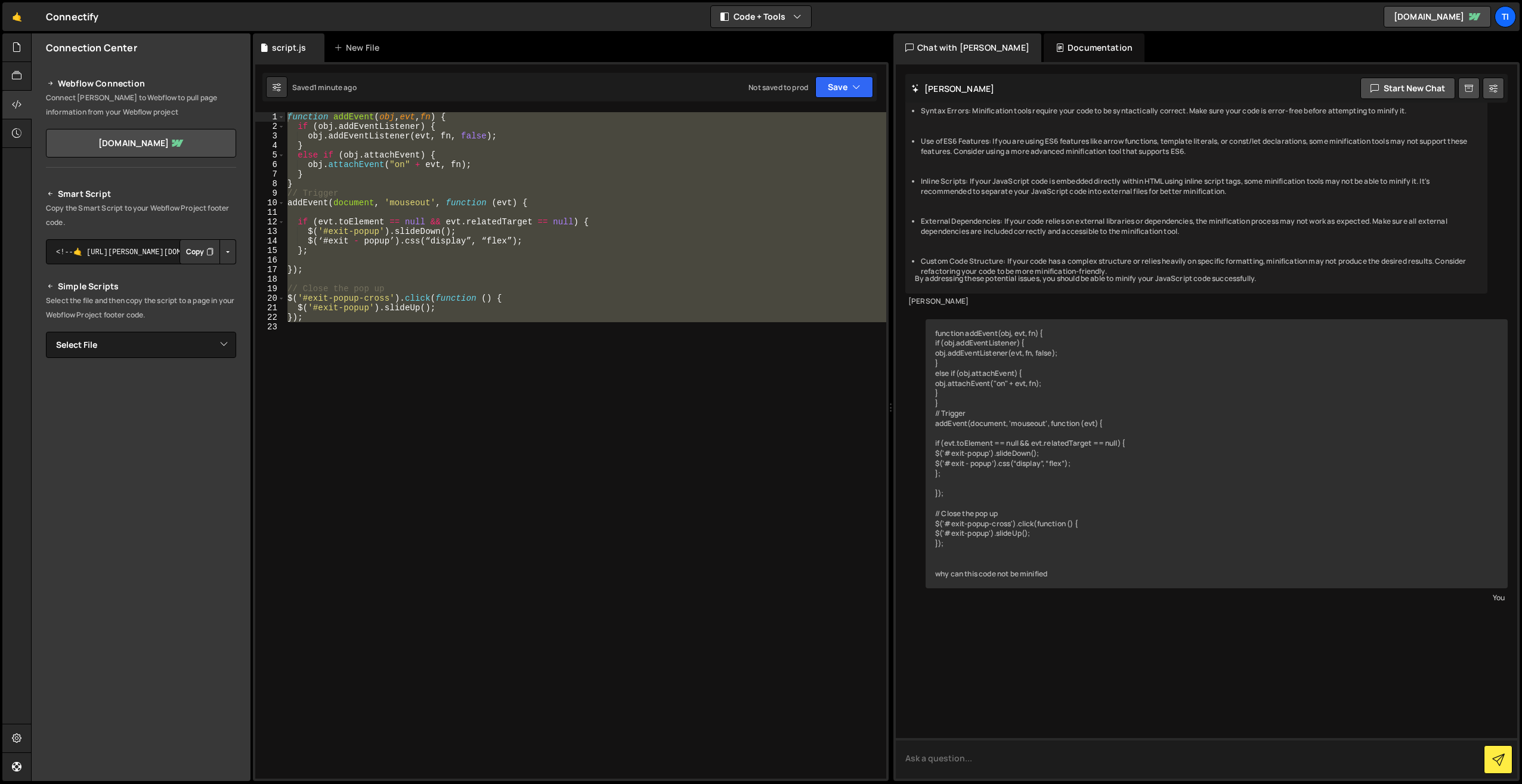
scroll to position [210, 0]
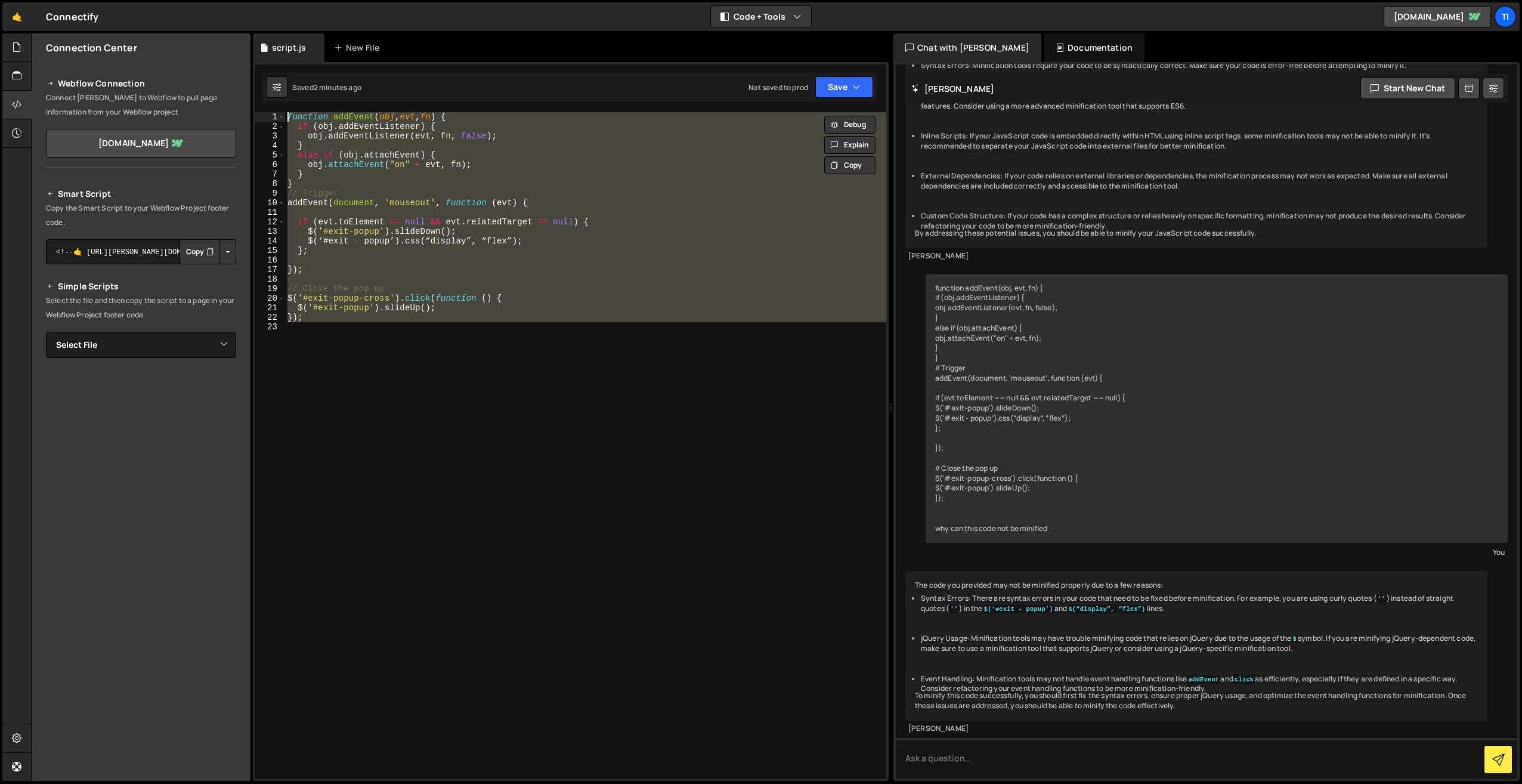
click at [502, 273] on div "function addEvent ( obj , evt , fn ) { if ( obj . addEventListener ) { obj . ad…" at bounding box center [586, 445] width 601 height 666
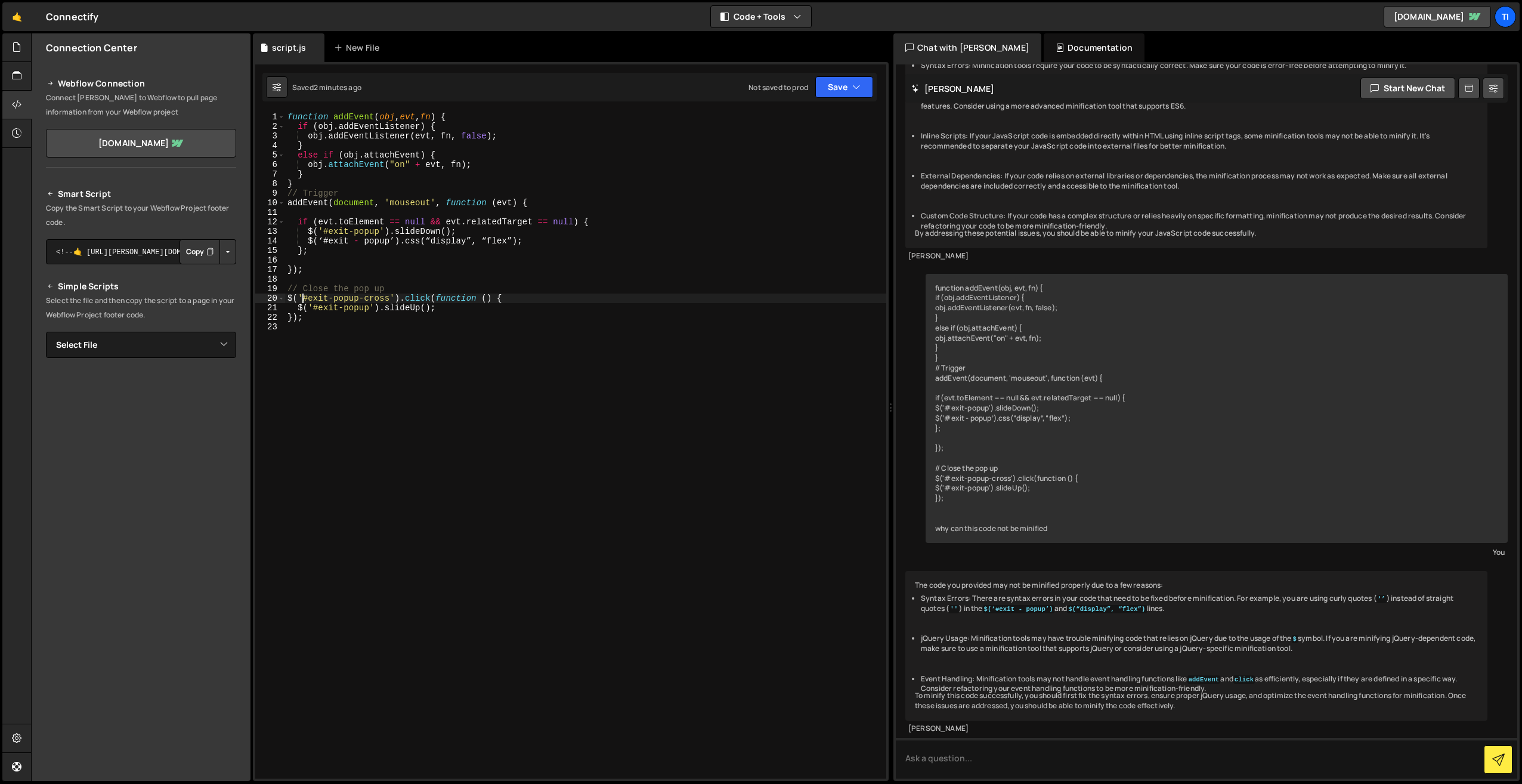
click at [303, 300] on div "function addEvent ( obj , evt , fn ) { if ( obj . addEventListener ) { obj . ad…" at bounding box center [586, 455] width 601 height 686
click at [392, 296] on div "function addEvent ( obj , evt , fn ) { if ( obj . addEventListener ) { obj . ad…" at bounding box center [586, 455] width 601 height 686
click at [316, 245] on div "function addEvent ( obj , evt , fn ) { if ( obj . addEventListener ) { obj . ad…" at bounding box center [586, 455] width 601 height 686
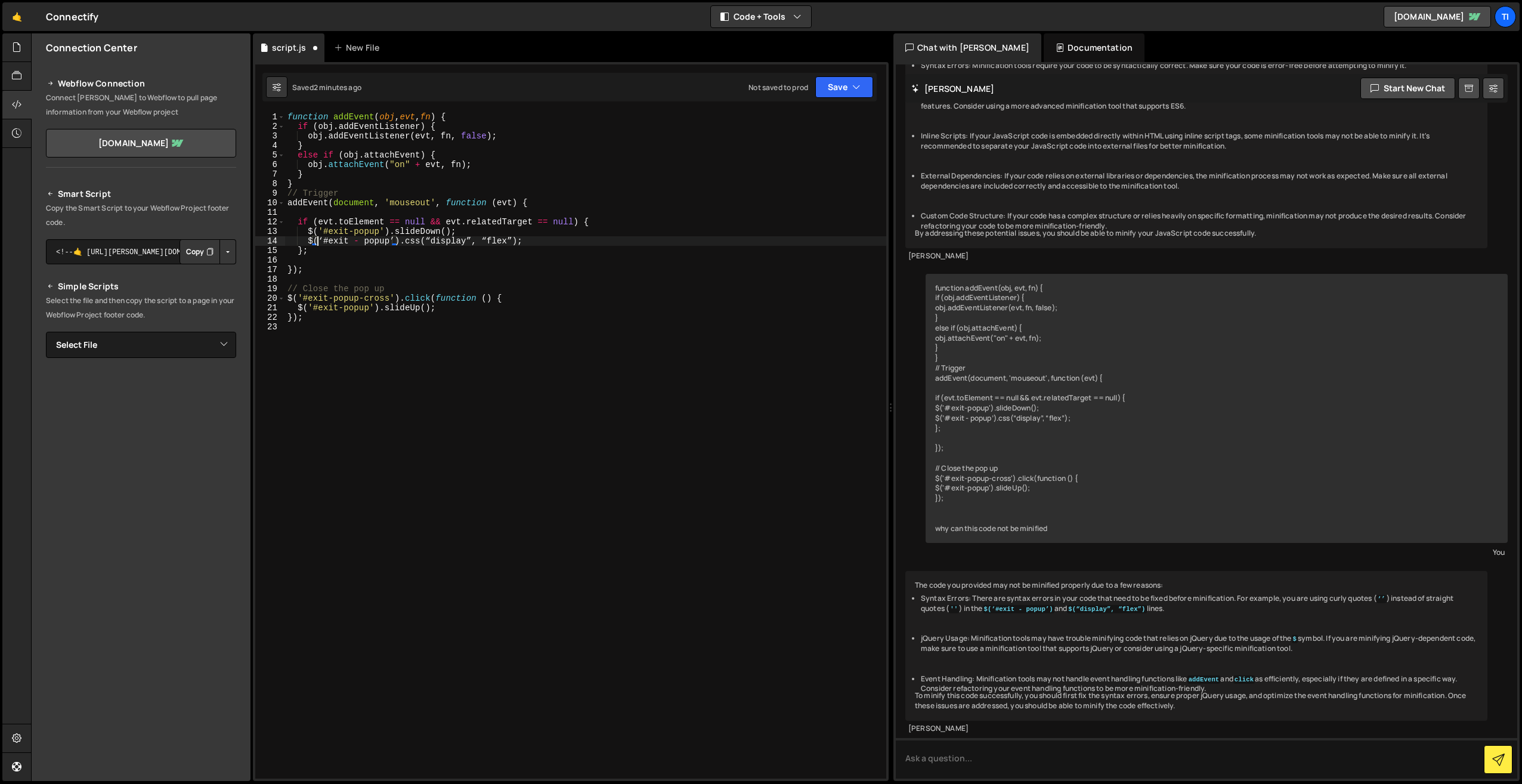
click at [322, 242] on div "function addEvent ( obj , evt , fn ) { if ( obj . addEventListener ) { obj . ad…" at bounding box center [586, 455] width 601 height 686
click at [391, 240] on div "function addEvent ( obj , evt , fn ) { if ( obj . addEventListener ) { obj . ad…" at bounding box center [586, 455] width 601 height 686
click at [422, 239] on div "function addEvent ( obj , evt , fn ) { if ( obj . addEventListener ) { obj . ad…" at bounding box center [586, 455] width 601 height 686
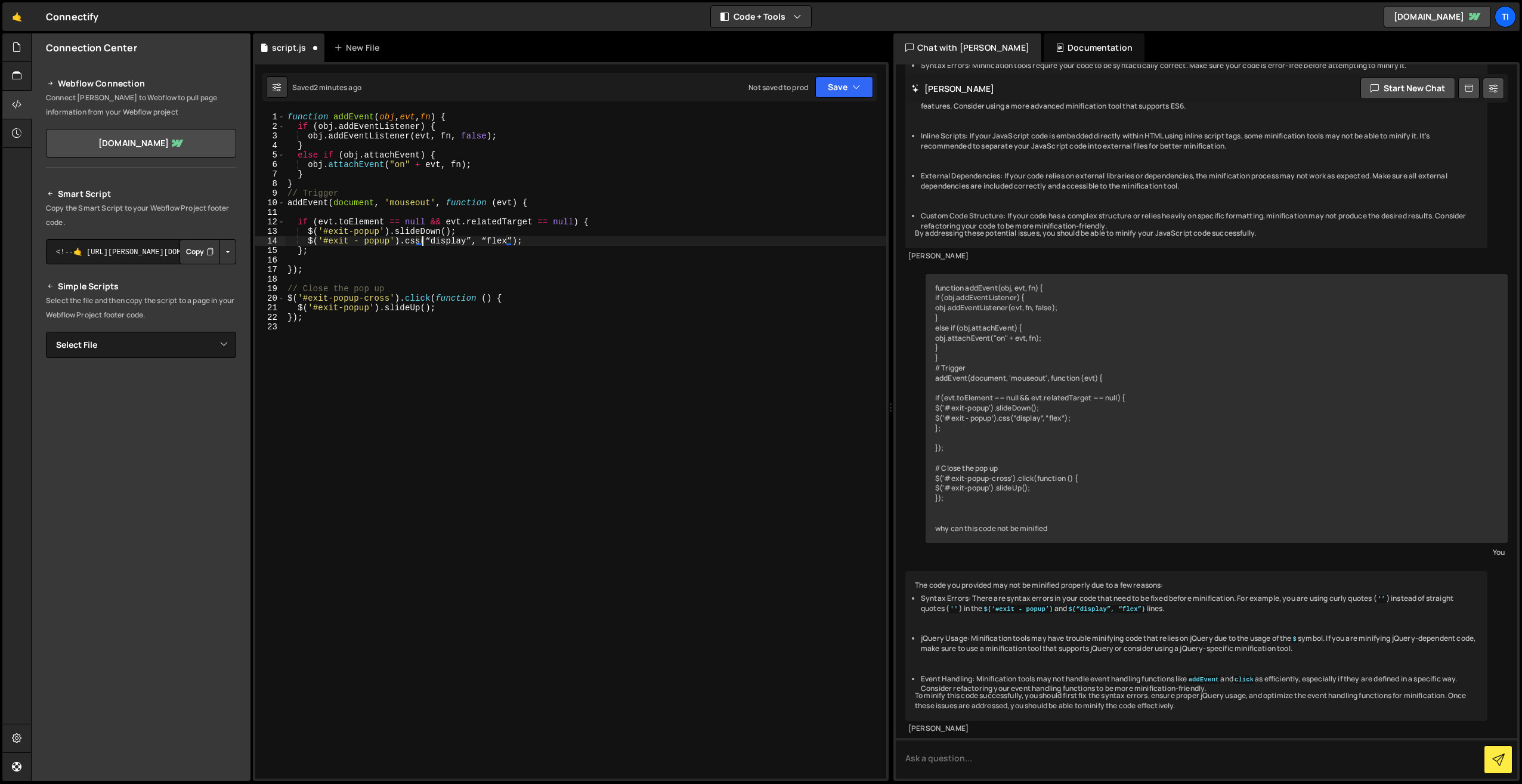
click at [423, 240] on div "function addEvent ( obj , evt , fn ) { if ( obj . addEventListener ) { obj . ad…" at bounding box center [586, 455] width 601 height 686
click at [425, 240] on div "function addEvent ( obj , evt , fn ) { if ( obj . addEventListener ) { obj . ad…" at bounding box center [586, 455] width 601 height 686
click at [464, 241] on div "function addEvent ( obj , evt , fn ) { if ( obj . addEventListener ) { obj . ad…" at bounding box center [586, 455] width 601 height 686
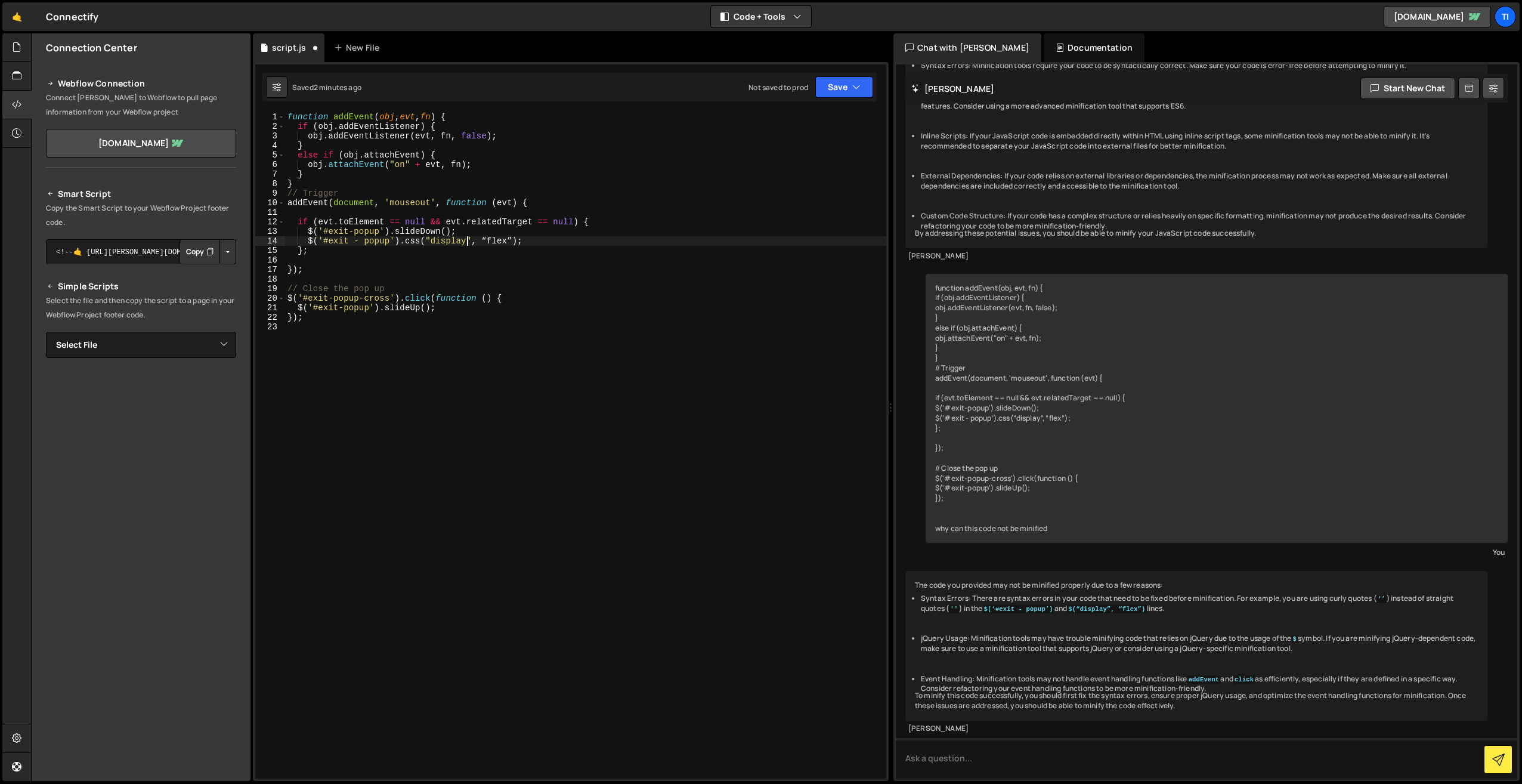
click at [482, 240] on div "function addEvent ( obj , evt , fn ) { if ( obj . addEventListener ) { obj . ad…" at bounding box center [586, 455] width 601 height 686
click at [505, 239] on div "function addEvent ( obj , evt , fn ) { if ( obj . addEventListener ) { obj . ad…" at bounding box center [586, 455] width 601 height 686
type textarea "$('#exit - popup').css("display", "flex");"
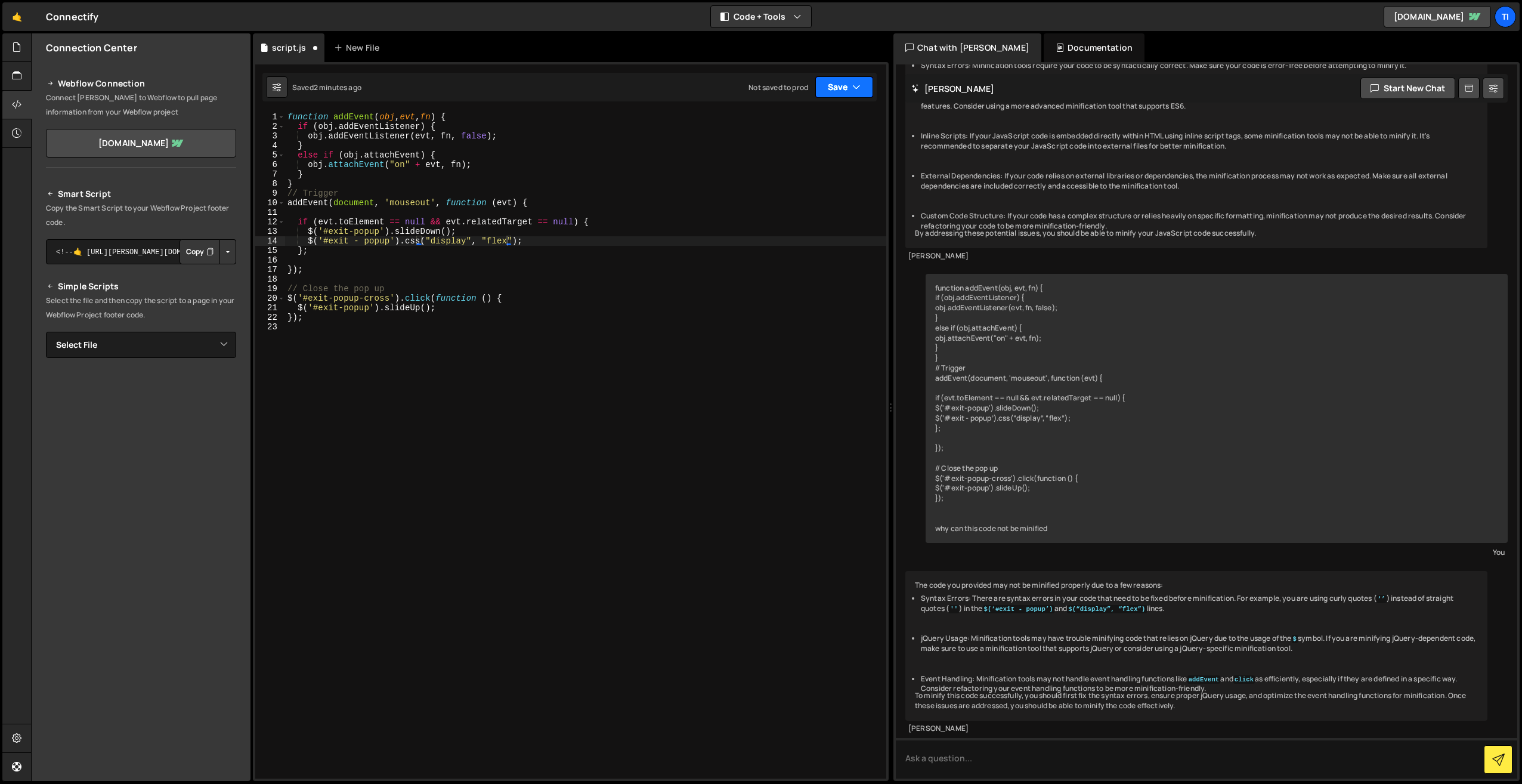
click at [834, 96] on button "Save" at bounding box center [844, 87] width 58 height 22
click at [792, 175] on button "Save to Production S Not saved to prod" at bounding box center [805, 162] width 143 height 38
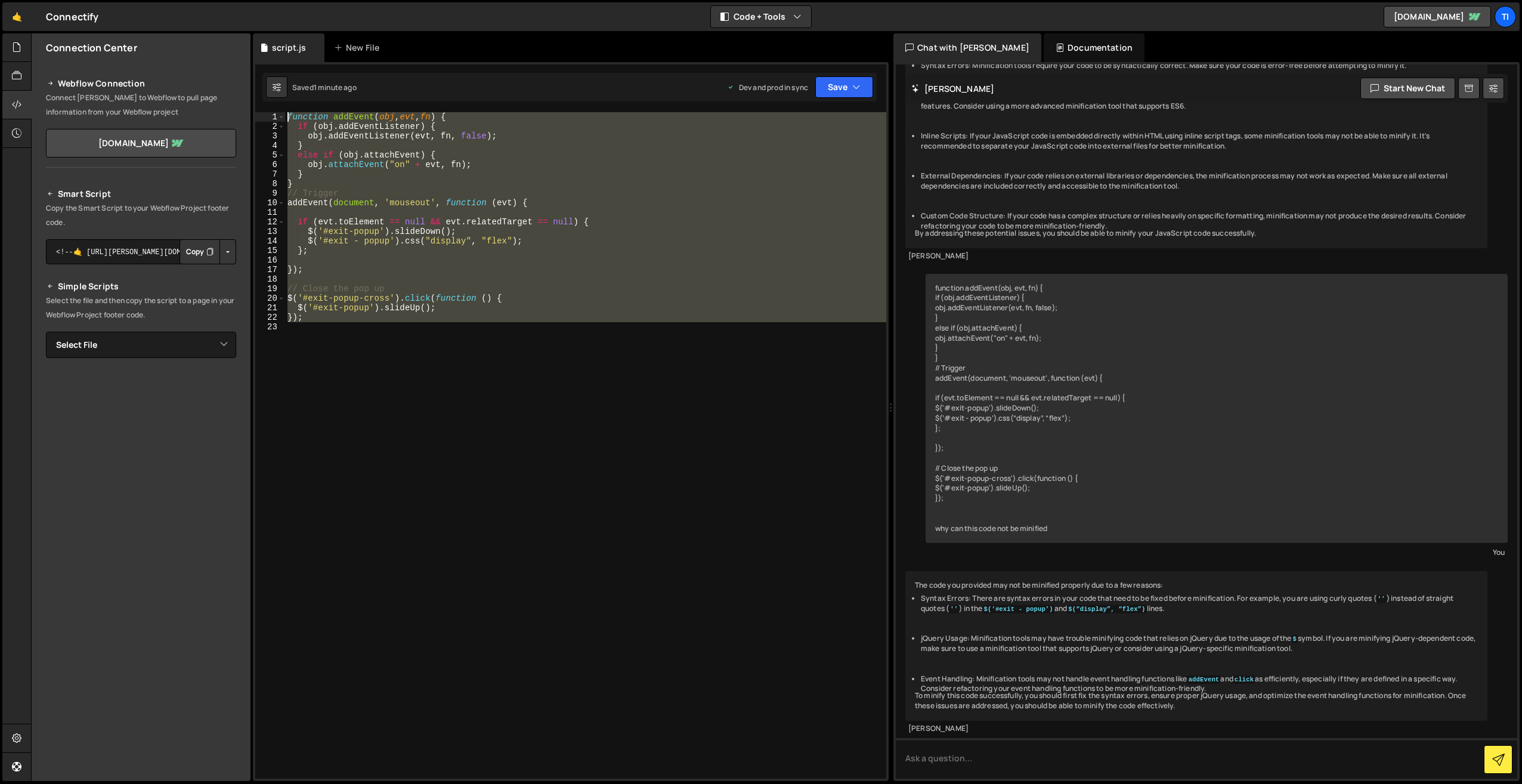
drag, startPoint x: 397, startPoint y: 335, endPoint x: 212, endPoint y: 38, distance: 349.9
click at [212, 38] on div "Files New File Create your first file Get started by starting a Javascript or C…" at bounding box center [777, 407] width 1492 height 748
type textarea "function addEvent(obj, evt, fn) { if (obj.addEventListener) {"
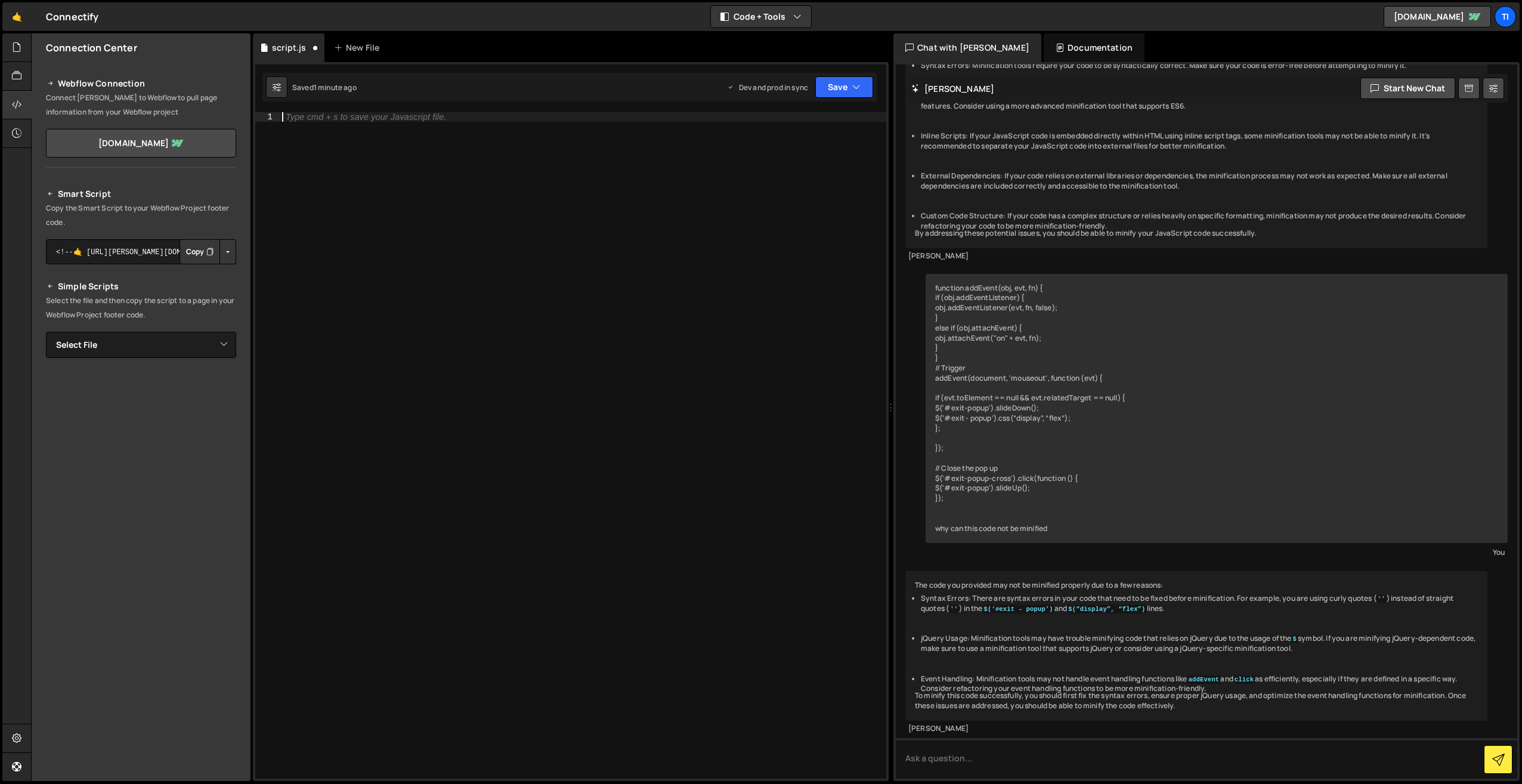
click at [850, 98] on div "Saved 1 minute ago Dev and prod in sync Upgrade to Edit Save Save to Staging S …" at bounding box center [569, 86] width 614 height 28
click at [827, 85] on button "Save" at bounding box center [844, 87] width 58 height 22
click at [802, 126] on div "1 minute ago" at bounding box center [783, 129] width 41 height 10
click at [868, 62] on div "script.js New File" at bounding box center [570, 47] width 636 height 28
click at [828, 94] on button "Save" at bounding box center [844, 87] width 58 height 22
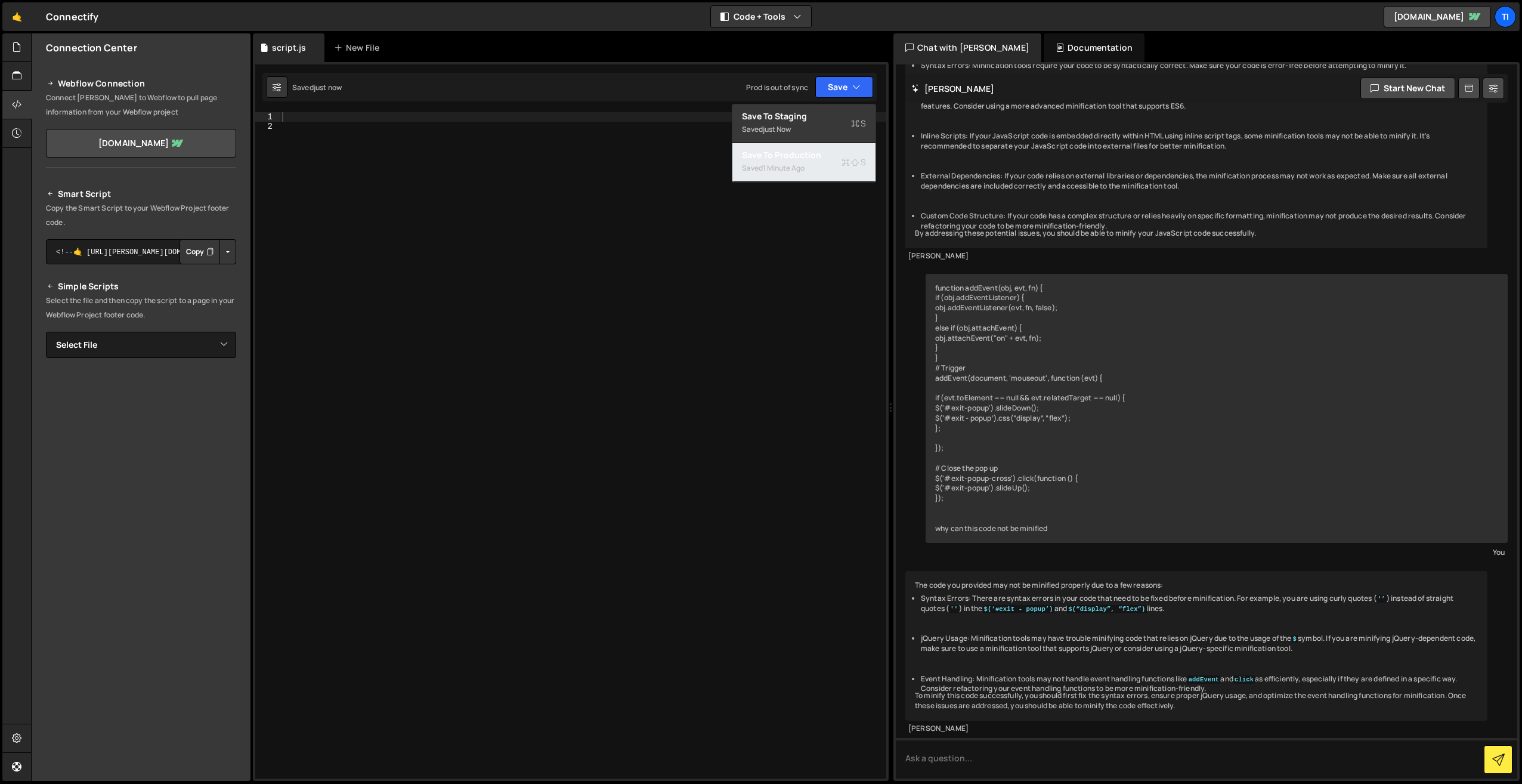
drag, startPoint x: 791, startPoint y: 143, endPoint x: 787, endPoint y: 152, distance: 9.8
click at [790, 148] on button "Save to Production S Saved 1 minute ago" at bounding box center [805, 162] width 143 height 38
